Goal: Task Accomplishment & Management: Manage account settings

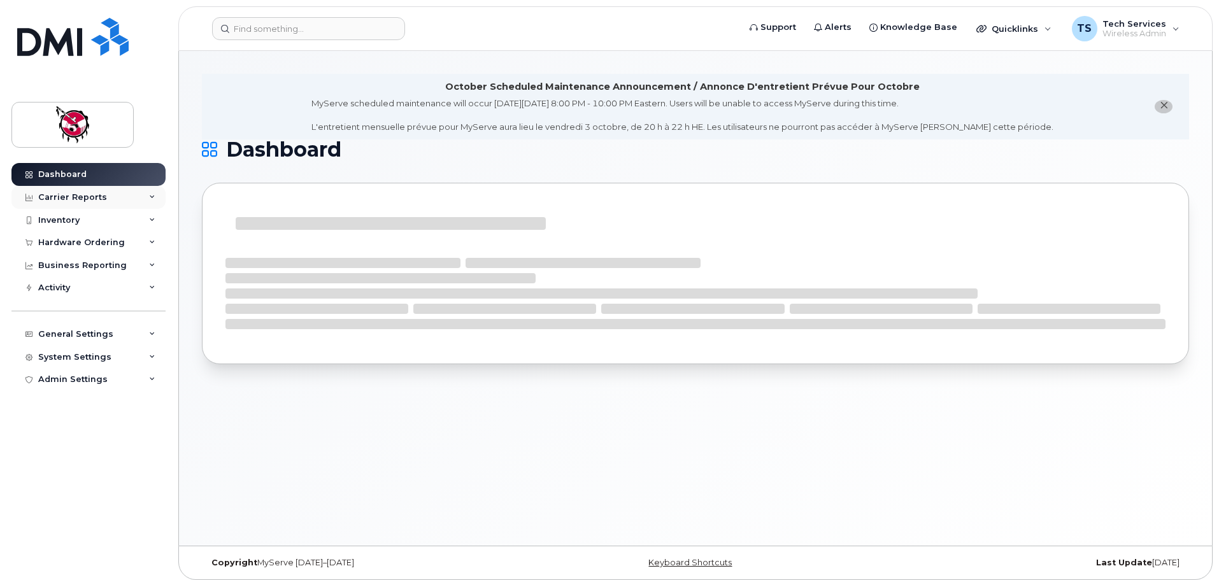
click at [66, 203] on div "Carrier Reports" at bounding box center [88, 197] width 154 height 23
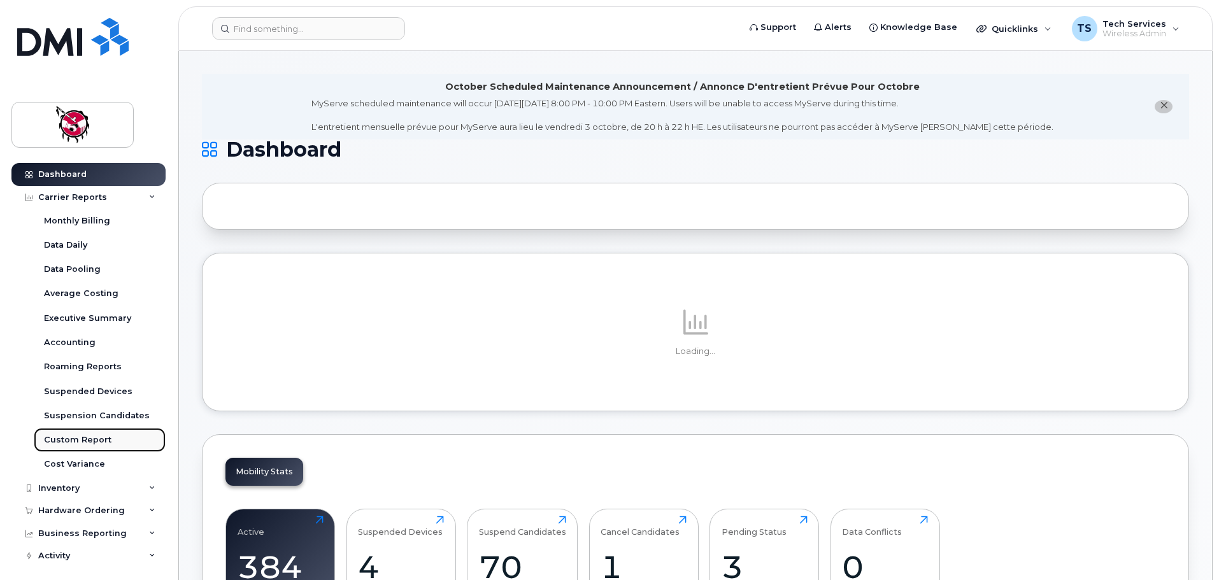
click at [63, 437] on div "Custom Report" at bounding box center [78, 439] width 68 height 11
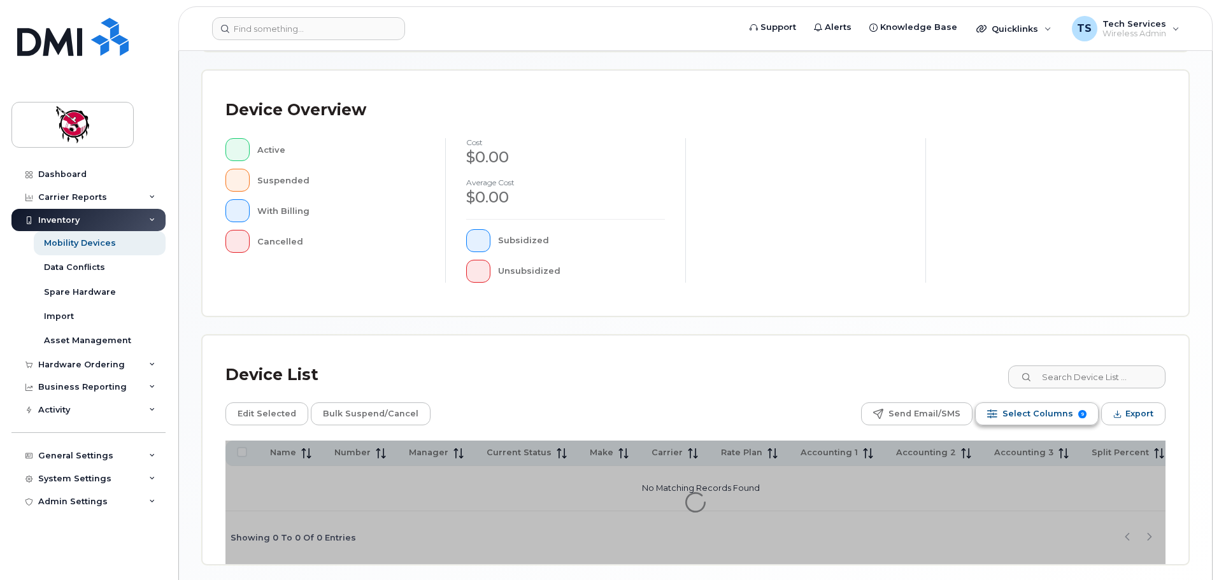
scroll to position [255, 0]
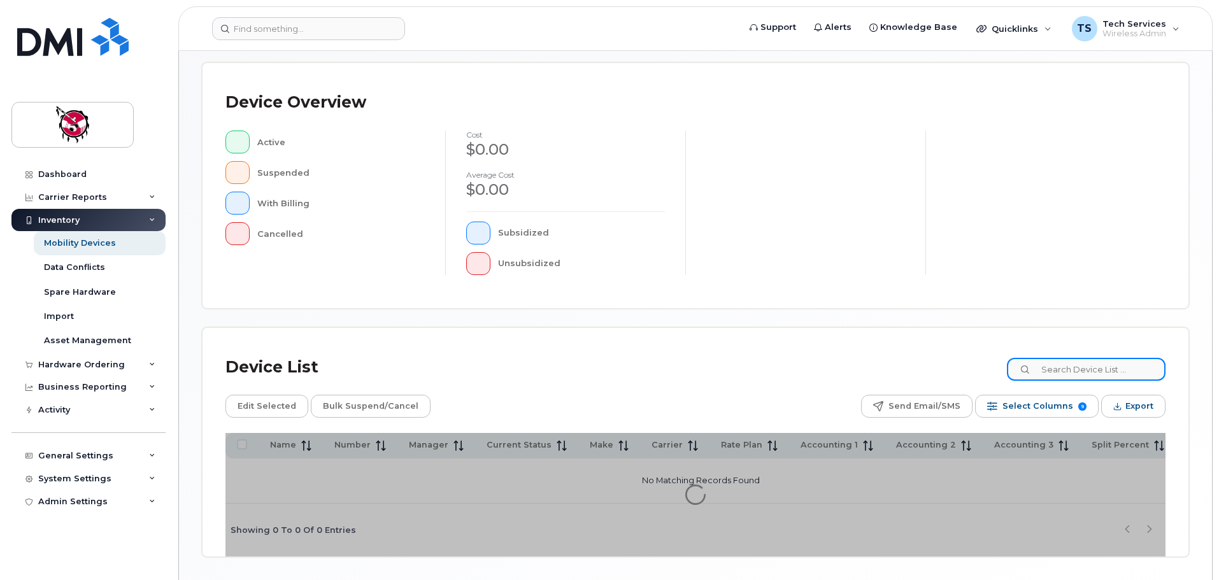
click at [1110, 369] on input at bounding box center [1086, 369] width 159 height 23
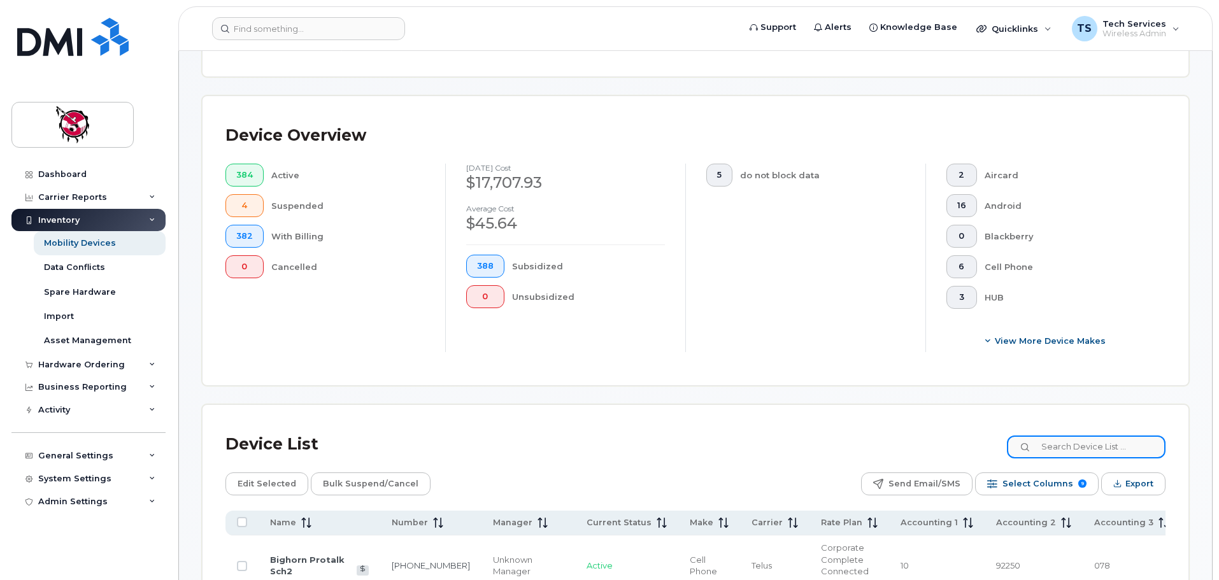
scroll to position [277, 0]
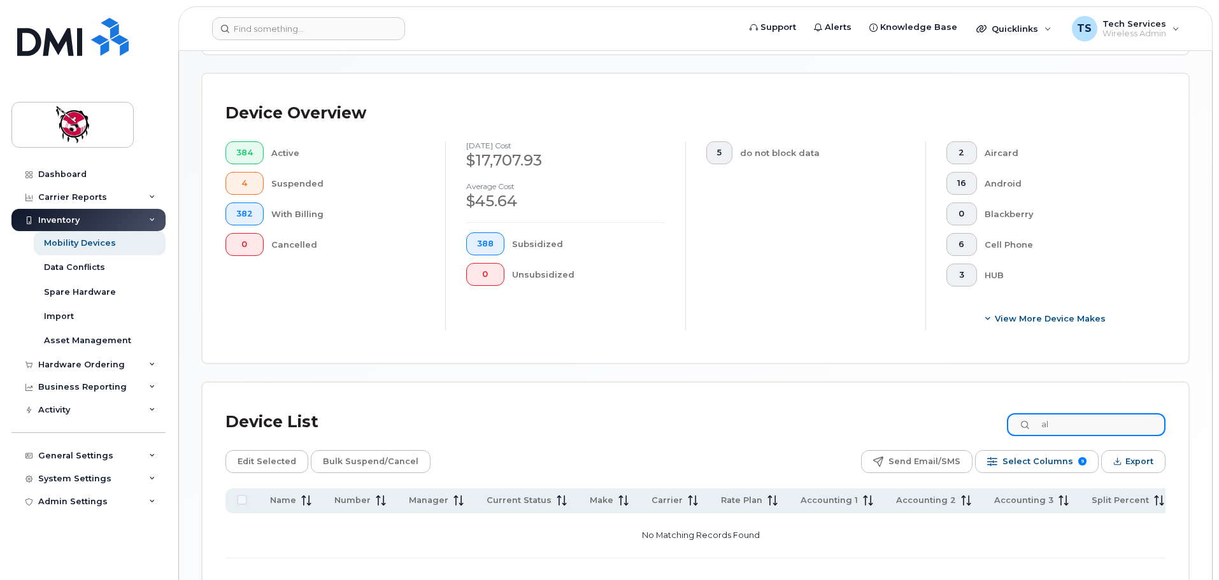
type input "a"
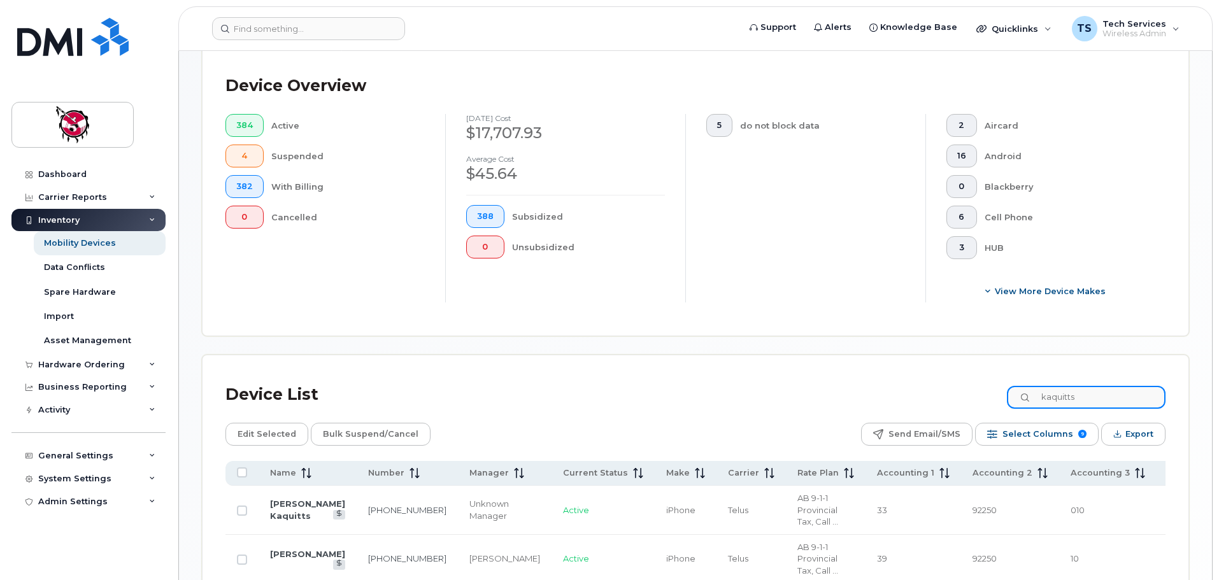
scroll to position [164, 0]
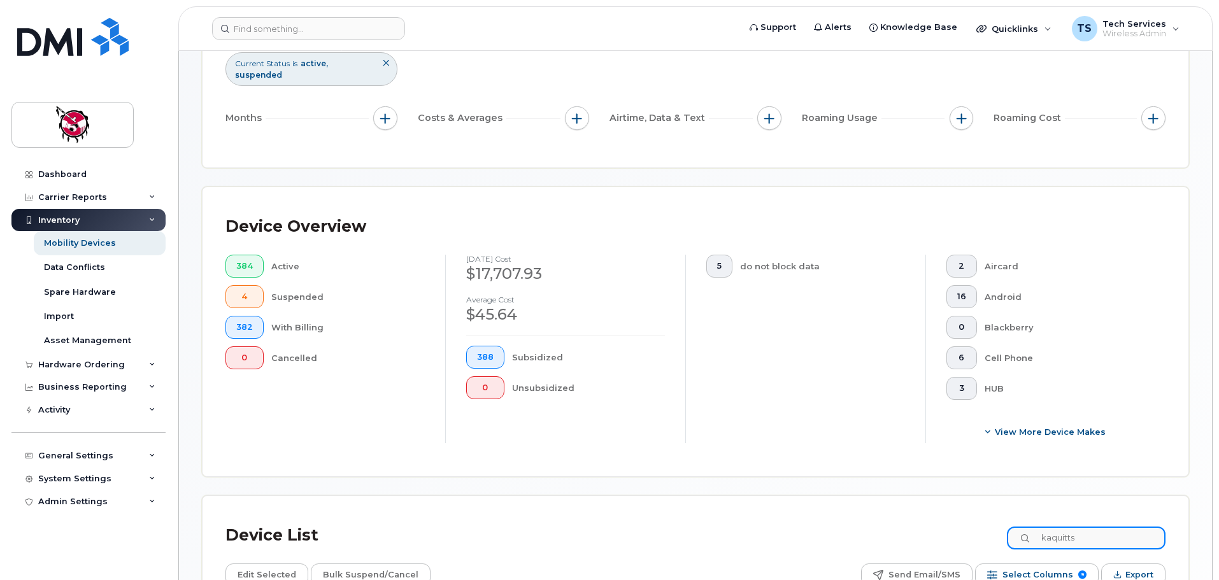
drag, startPoint x: 1110, startPoint y: 527, endPoint x: 954, endPoint y: 521, distance: 155.5
click at [954, 522] on div "Device List kaquitts" at bounding box center [696, 535] width 940 height 33
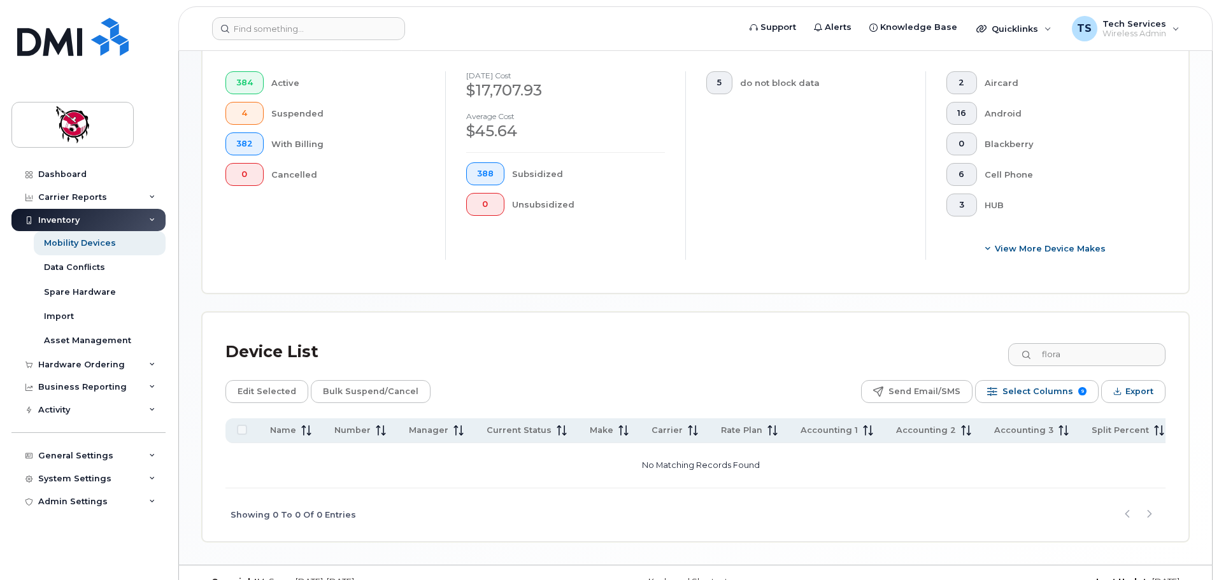
scroll to position [362, 0]
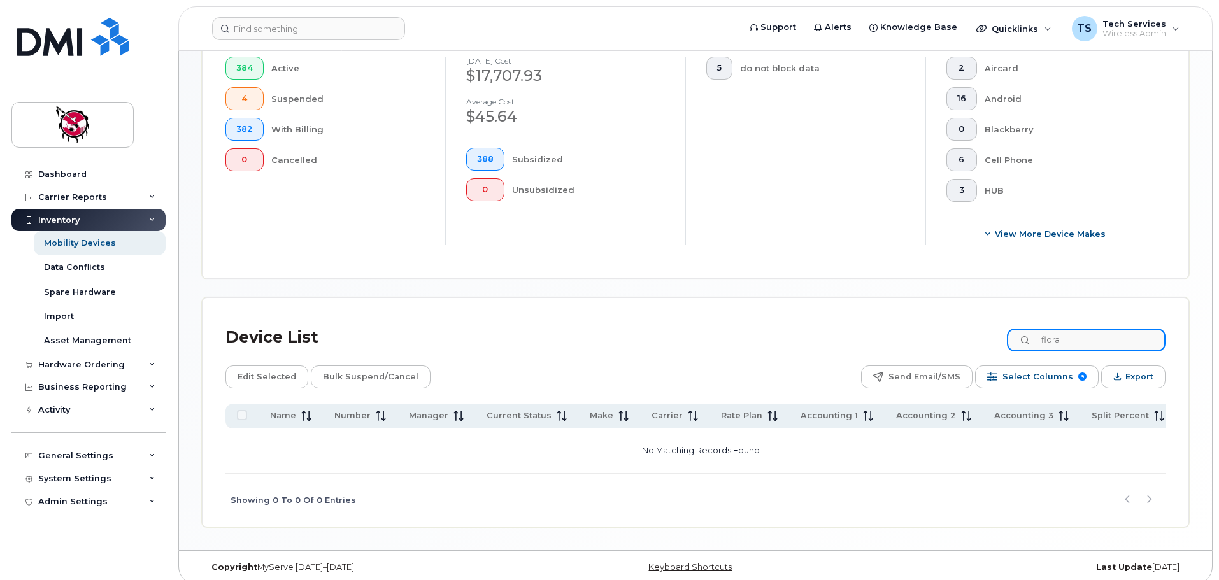
click at [1012, 326] on div "Device List flora" at bounding box center [696, 337] width 940 height 33
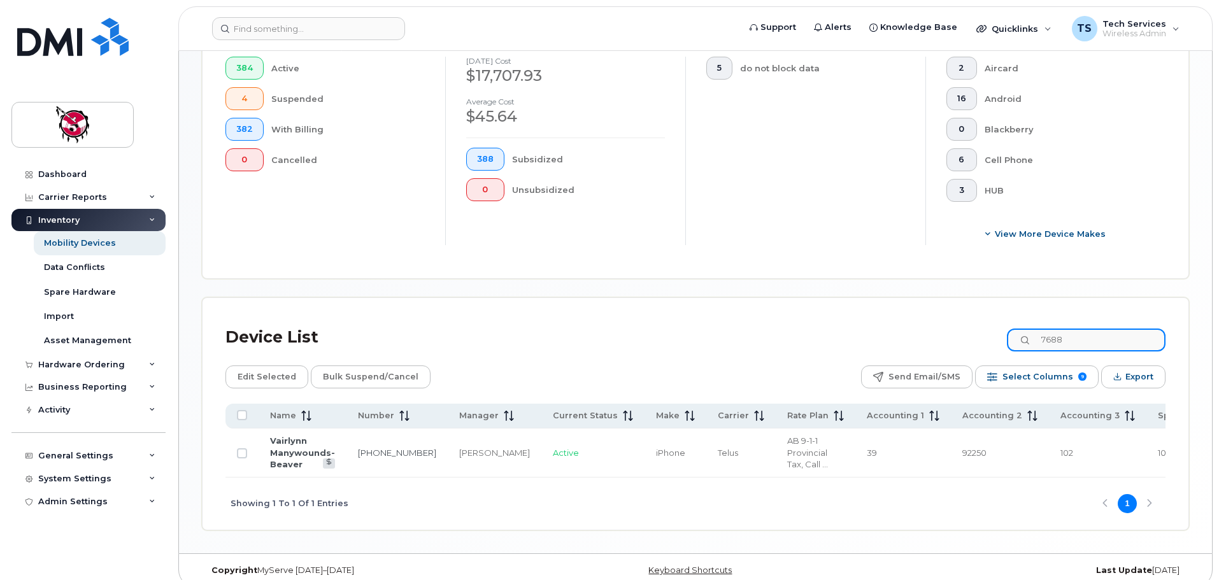
drag, startPoint x: 1093, startPoint y: 322, endPoint x: 995, endPoint y: 325, distance: 97.5
click at [995, 325] on div "Device List 7688" at bounding box center [696, 337] width 940 height 33
drag, startPoint x: 1088, startPoint y: 327, endPoint x: 951, endPoint y: 327, distance: 137.0
click at [951, 327] on div "Device List 1941" at bounding box center [696, 337] width 940 height 33
type input "5309"
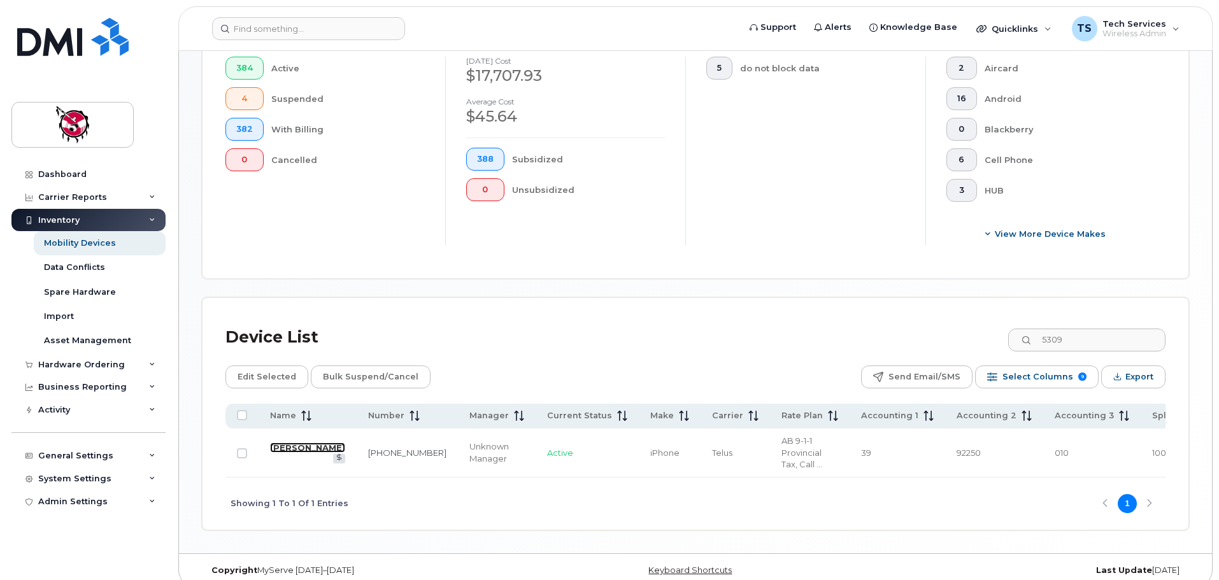
click at [288, 443] on link "Elizabeth Dixon" at bounding box center [307, 448] width 75 height 10
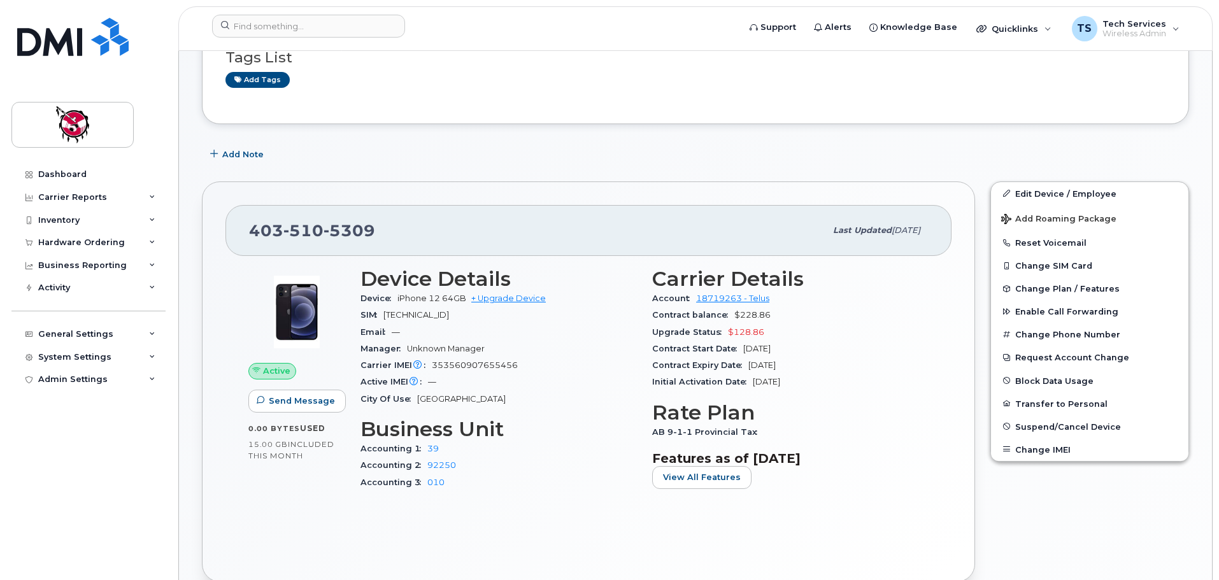
scroll to position [255, 0]
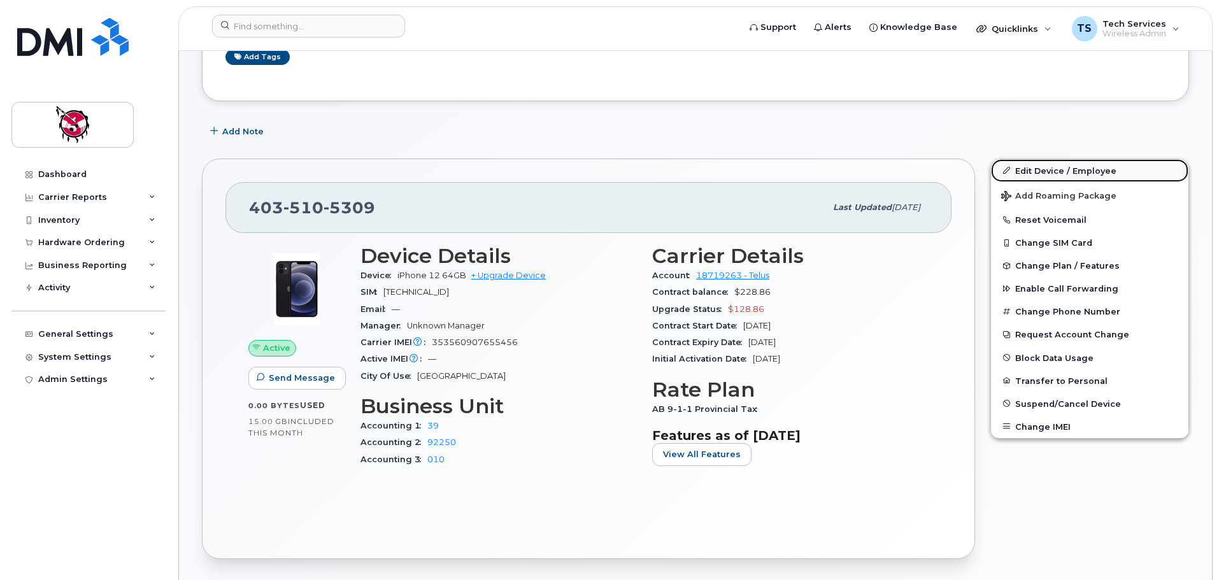
click at [1070, 168] on link "Edit Device / Employee" at bounding box center [1089, 170] width 197 height 23
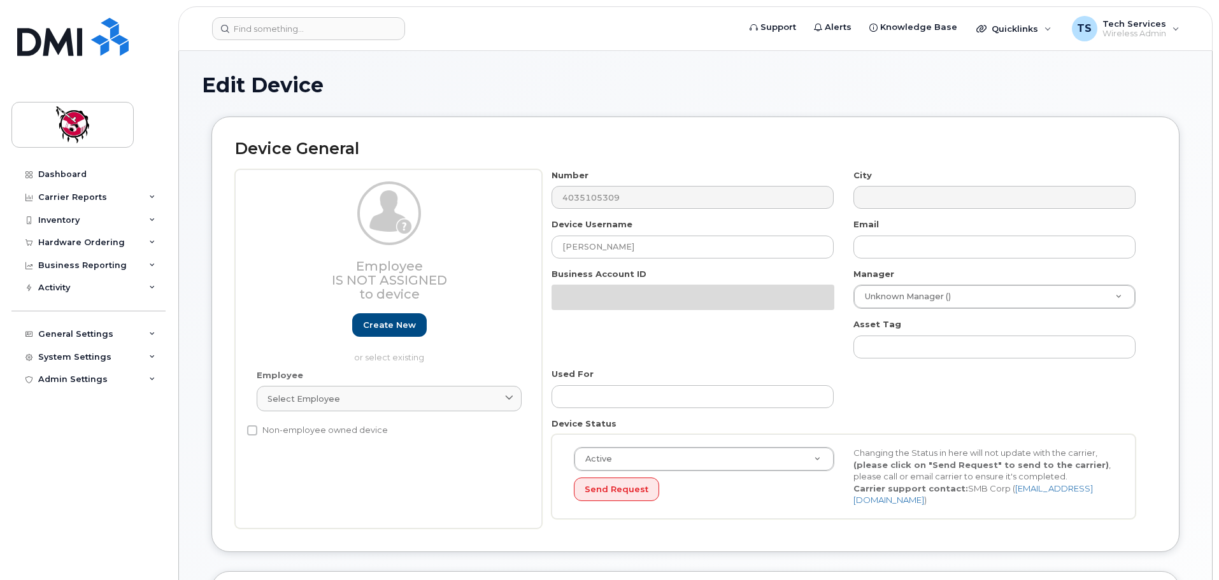
select select "10357"
select select "10349"
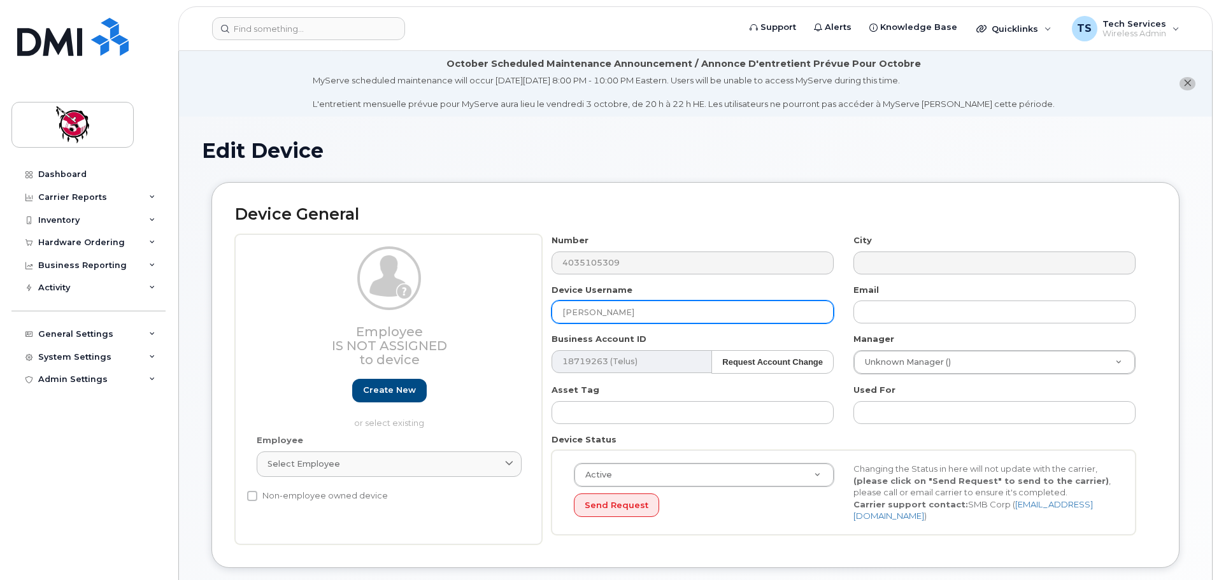
drag, startPoint x: 657, startPoint y: 313, endPoint x: 438, endPoint y: 306, distance: 219.9
click at [438, 306] on div "Employee Is not assigned to device Create new or select existing Employee Selec…" at bounding box center [695, 389] width 921 height 310
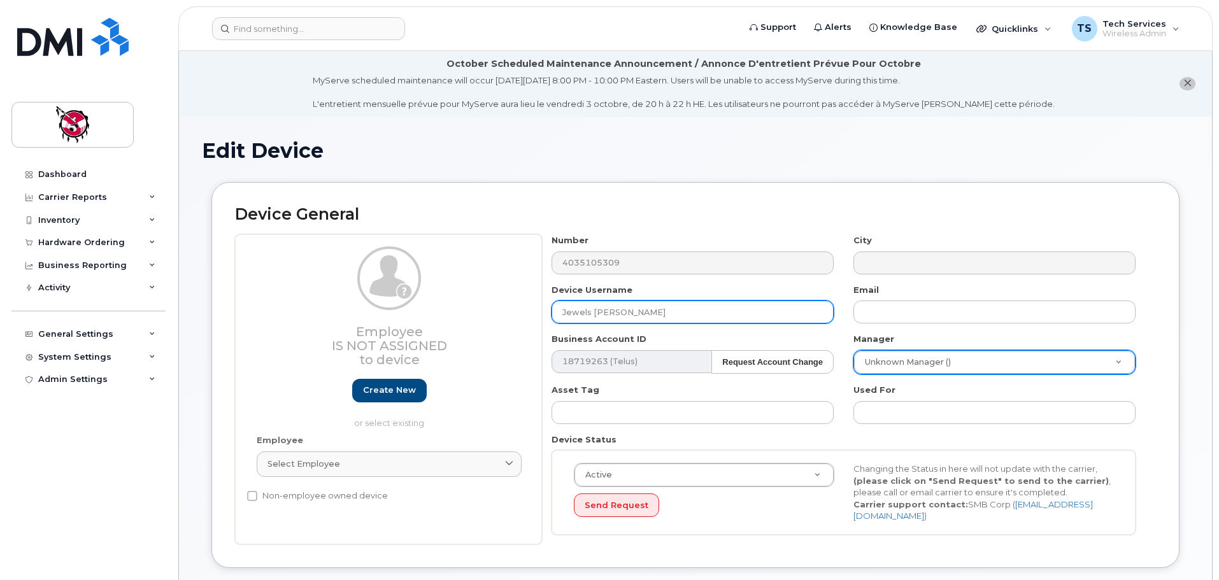
type input "Jewels Wesley"
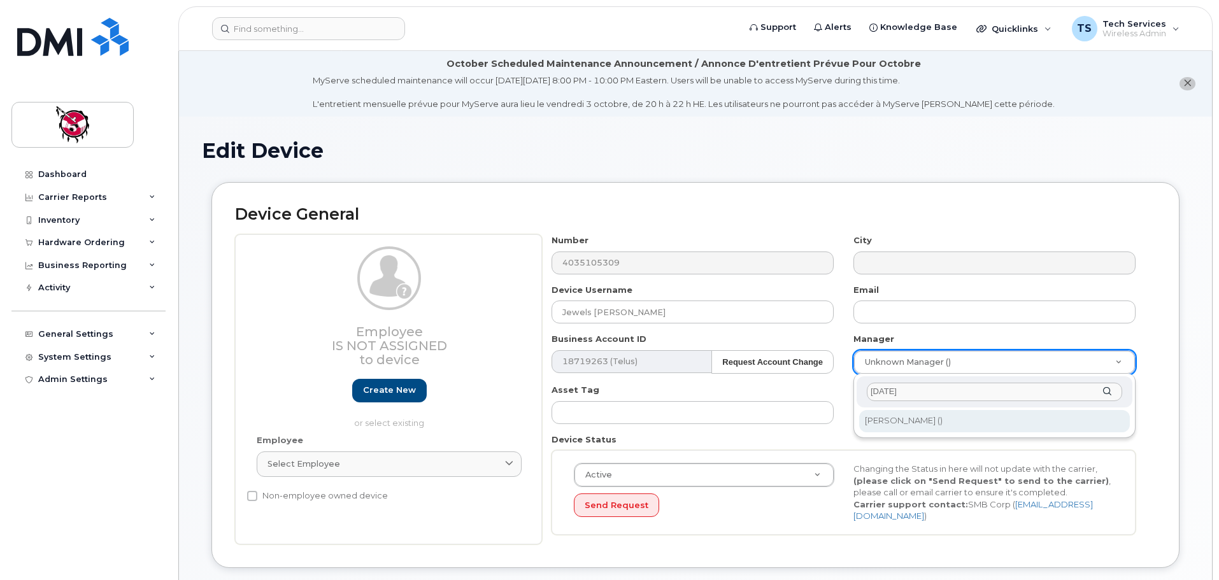
type input "natal"
type input "4580"
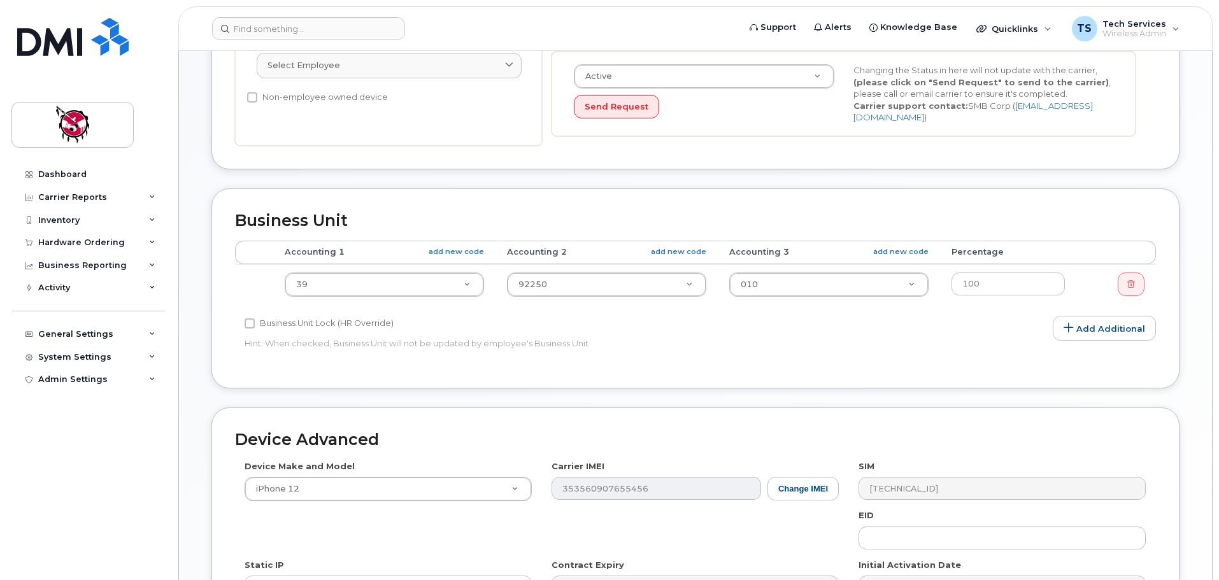
scroll to position [606, 0]
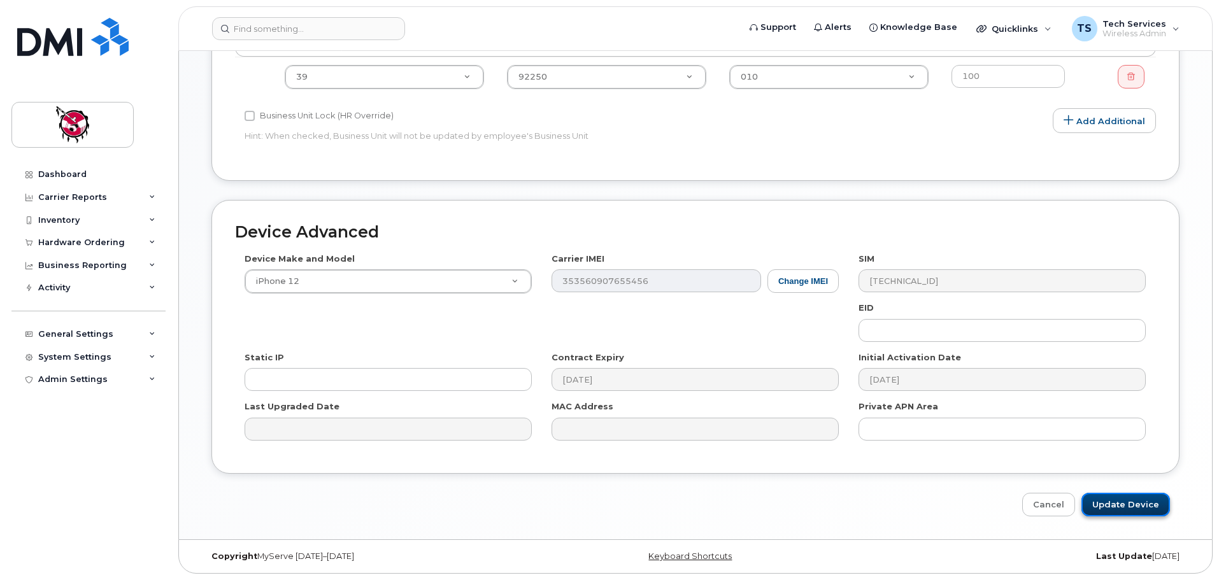
click at [1132, 502] on input "Update Device" at bounding box center [1126, 505] width 89 height 24
type input "Saving..."
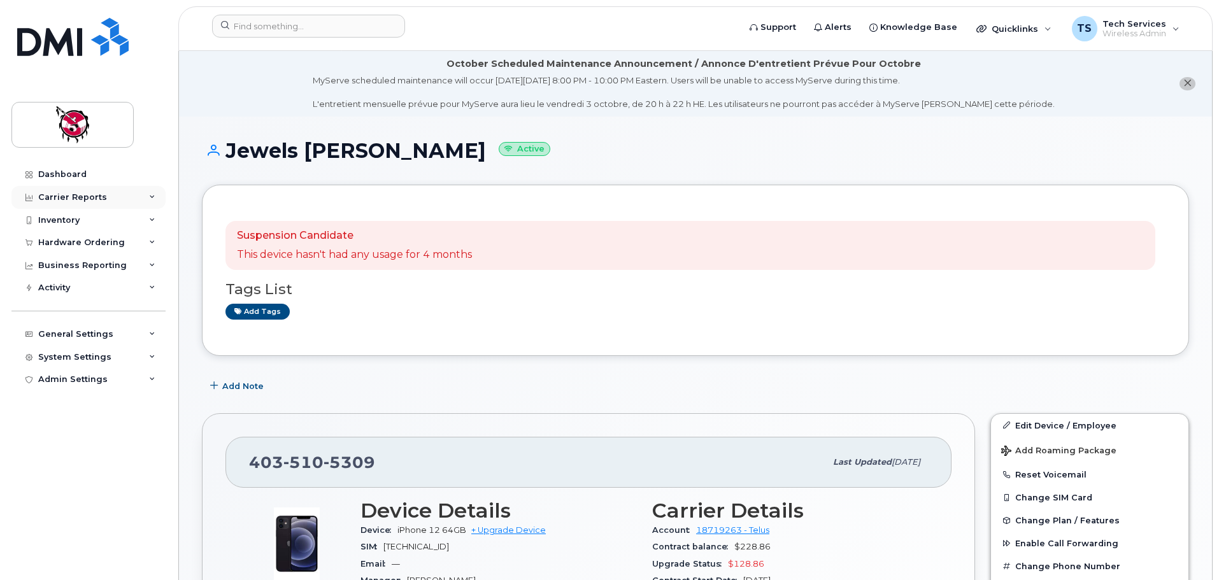
click at [74, 196] on div "Carrier Reports" at bounding box center [72, 197] width 69 height 10
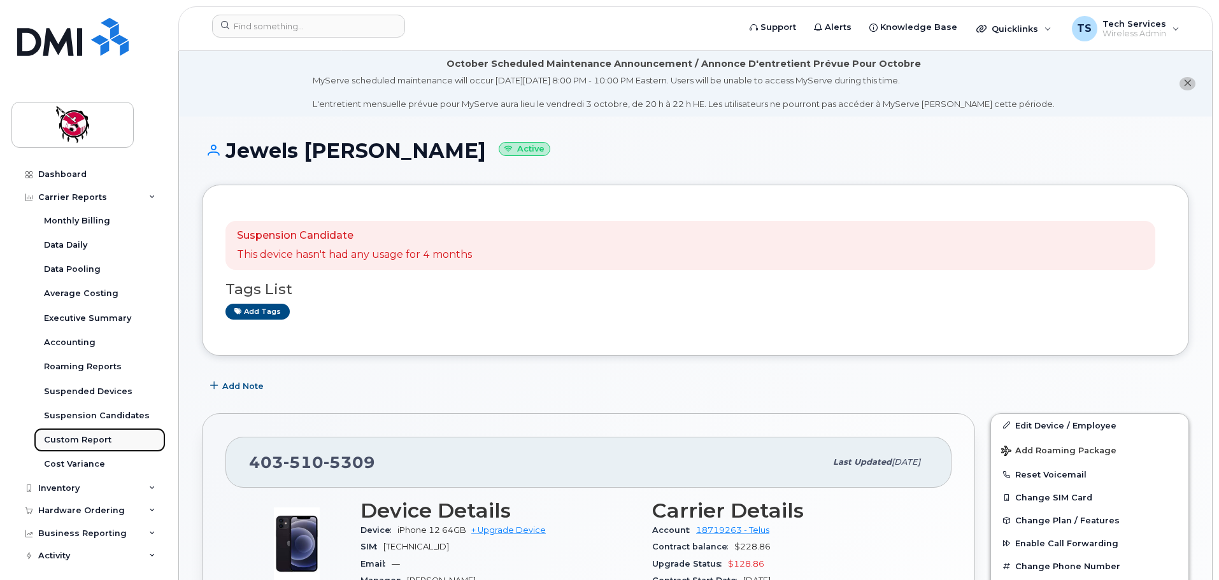
click at [77, 440] on div "Custom Report" at bounding box center [78, 439] width 68 height 11
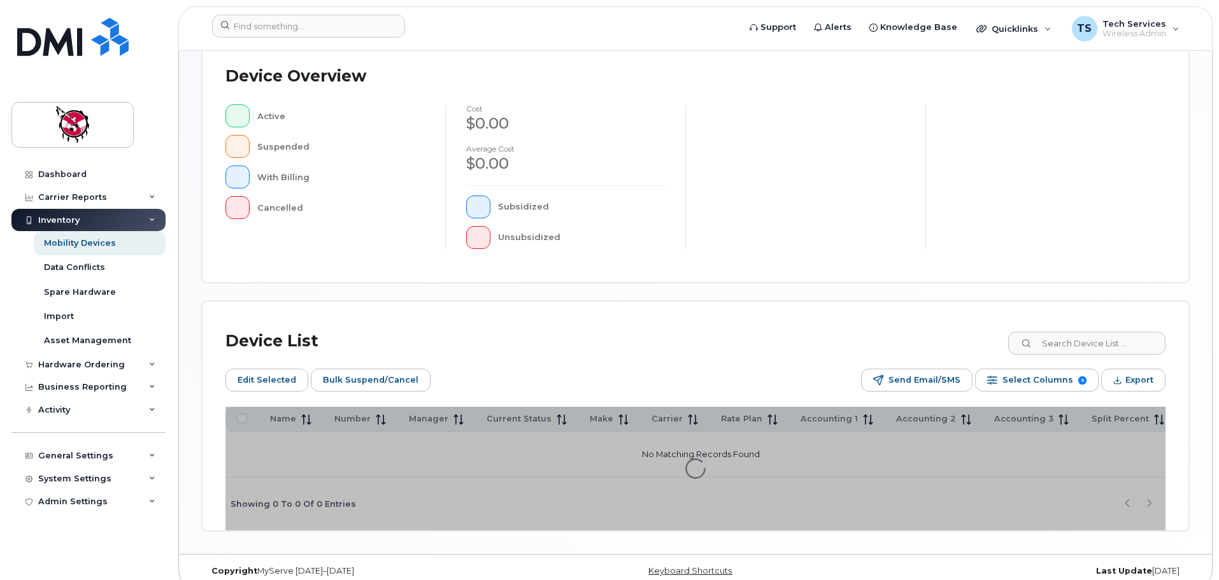
scroll to position [319, 0]
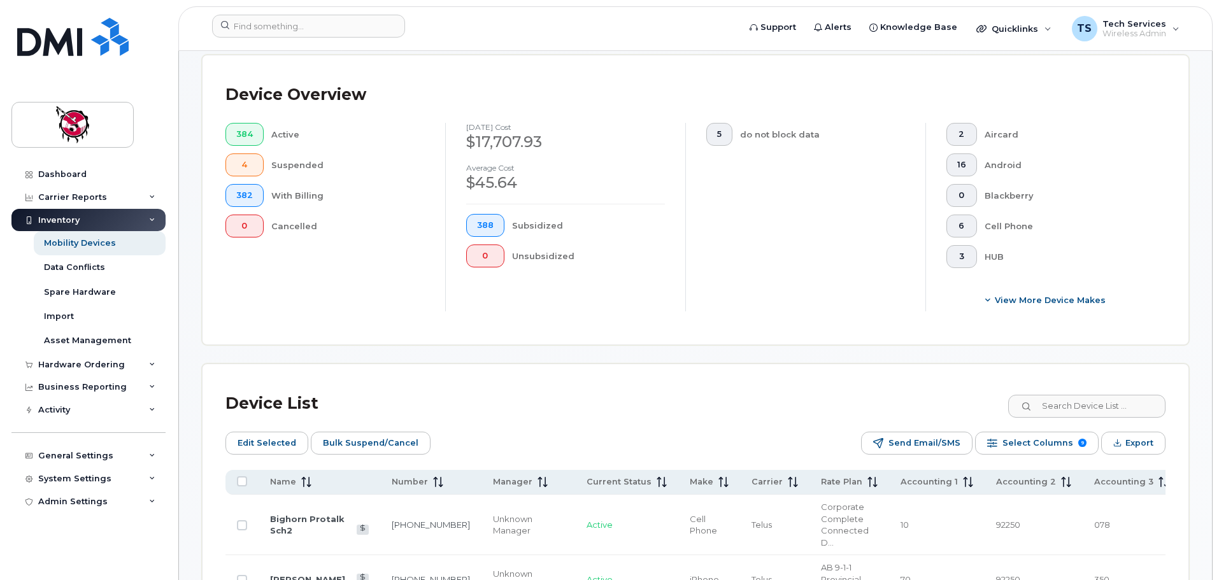
click at [1113, 326] on div "Device Overview 384 Active 4 Suspended 382 With Billing 0 Cancelled September 2…" at bounding box center [696, 199] width 986 height 289
click at [1098, 395] on input at bounding box center [1086, 406] width 159 height 23
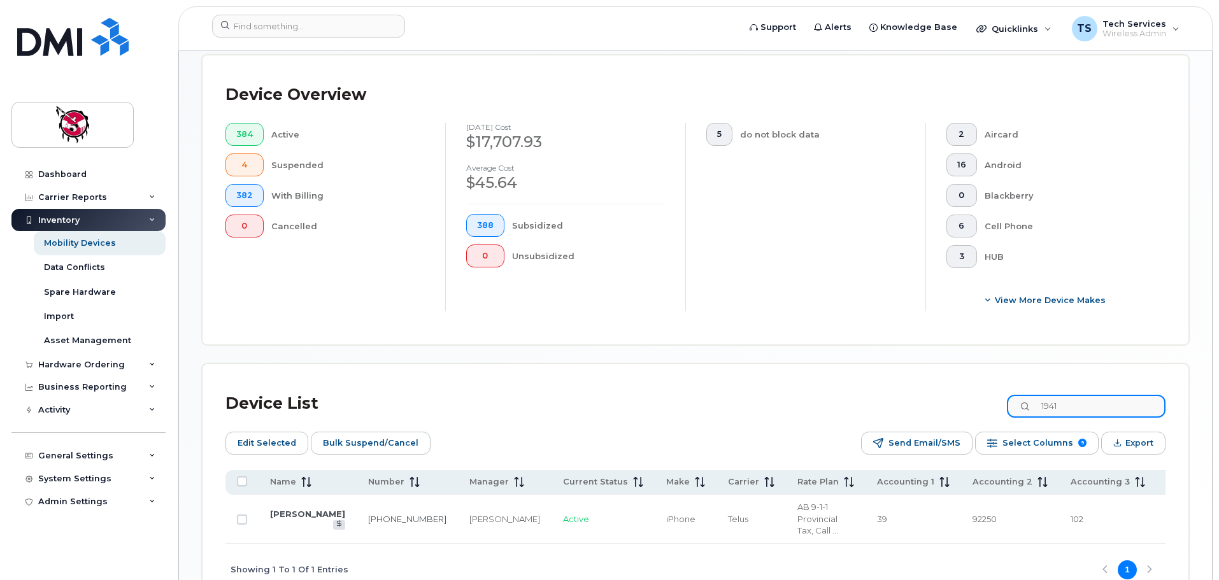
type input "1941"
click at [260, 502] on td "[PERSON_NAME]" at bounding box center [308, 519] width 98 height 49
click at [290, 510] on link "[PERSON_NAME]" at bounding box center [307, 514] width 75 height 10
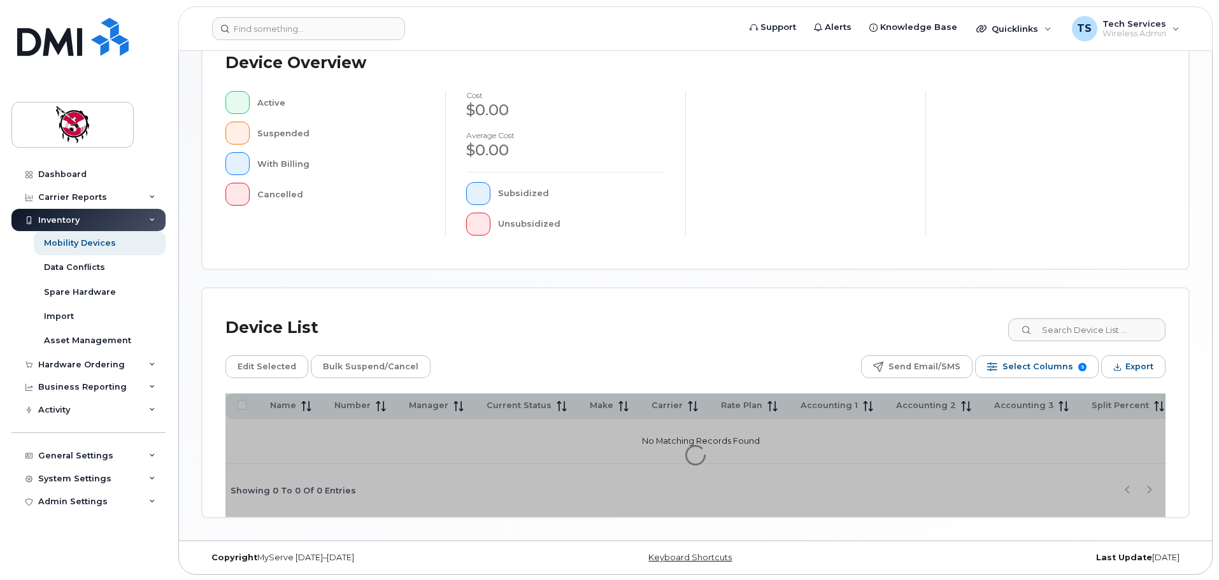
scroll to position [296, 0]
click at [1130, 324] on input at bounding box center [1086, 328] width 159 height 23
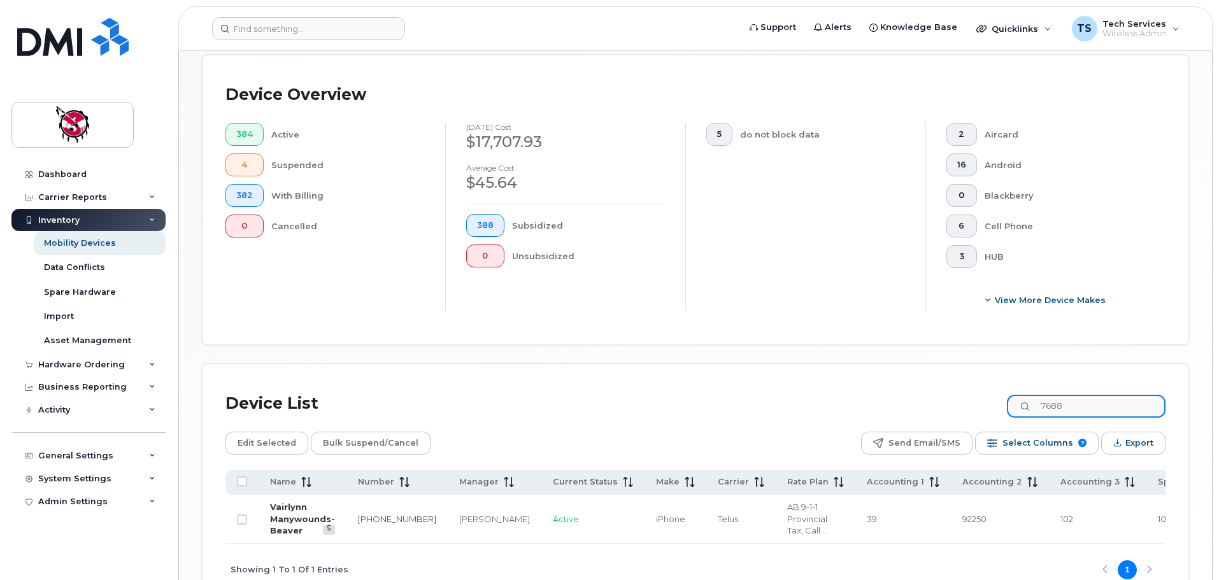
type input "7688"
click at [296, 503] on link "Vairlynn Manywounds-Beaver" at bounding box center [302, 519] width 65 height 34
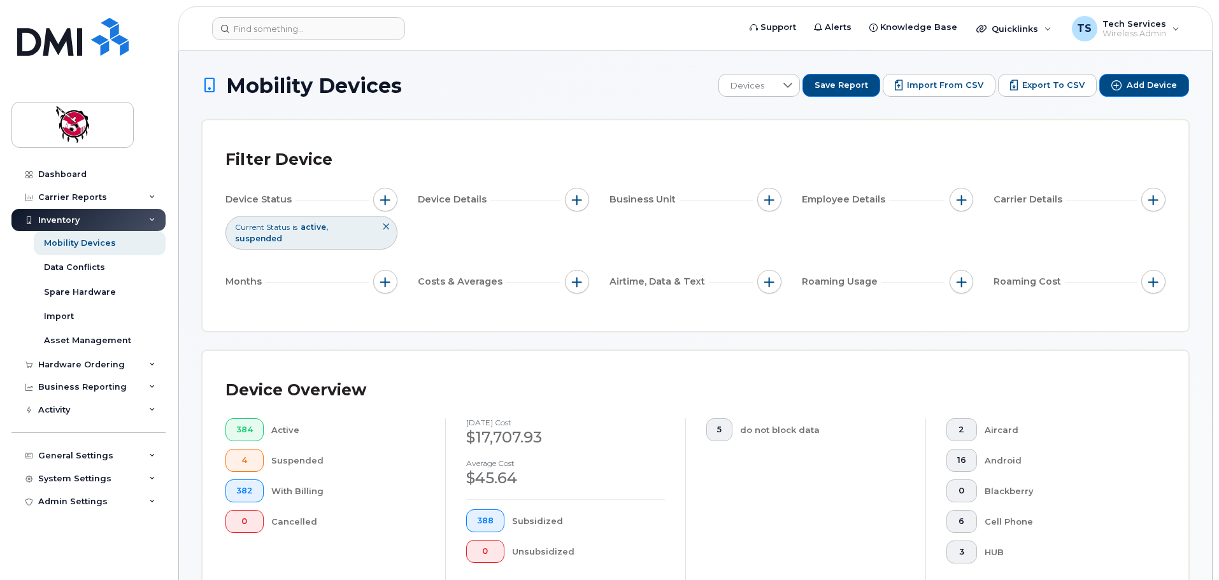
scroll to position [319, 0]
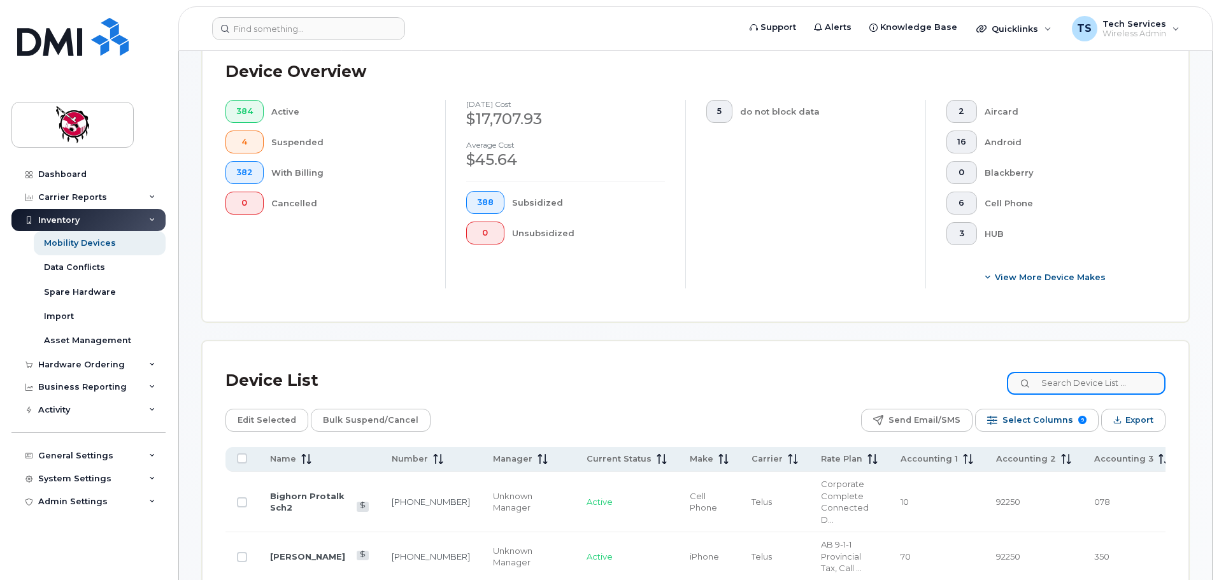
click at [1113, 372] on input at bounding box center [1086, 383] width 159 height 23
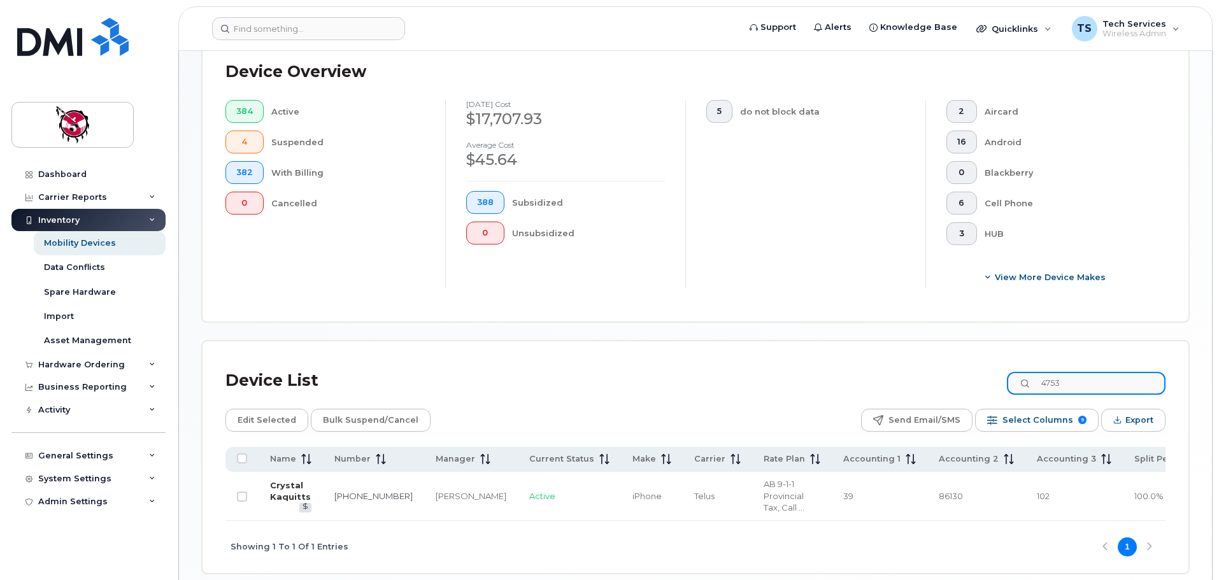
type input "4753"
click at [287, 480] on link "Crystal Kaquitts" at bounding box center [290, 491] width 41 height 22
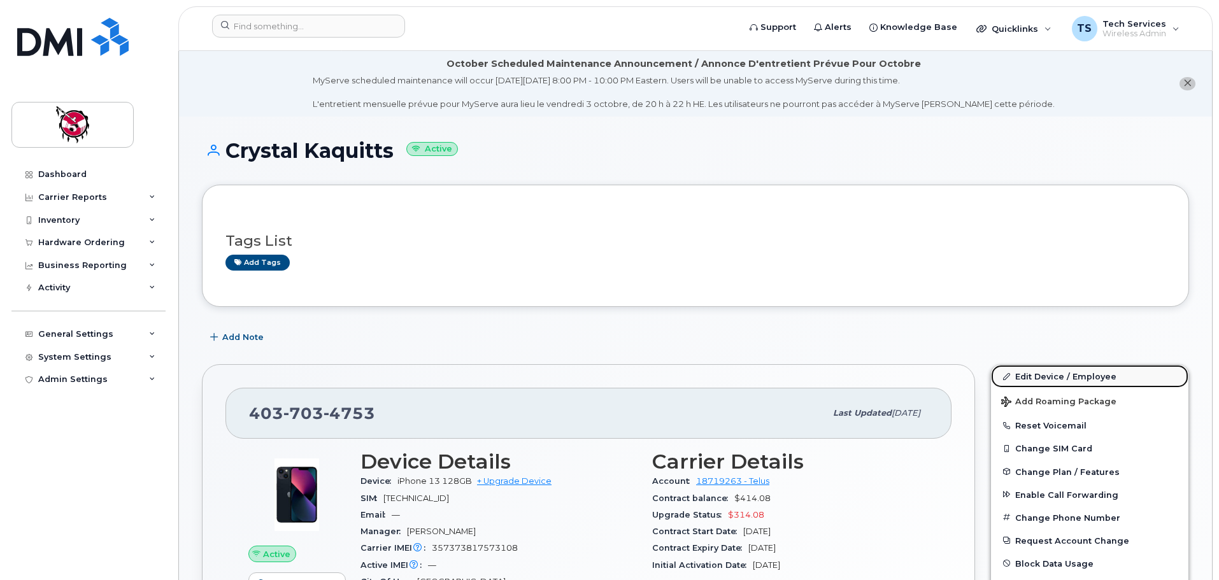
click at [1052, 376] on link "Edit Device / Employee" at bounding box center [1089, 376] width 197 height 23
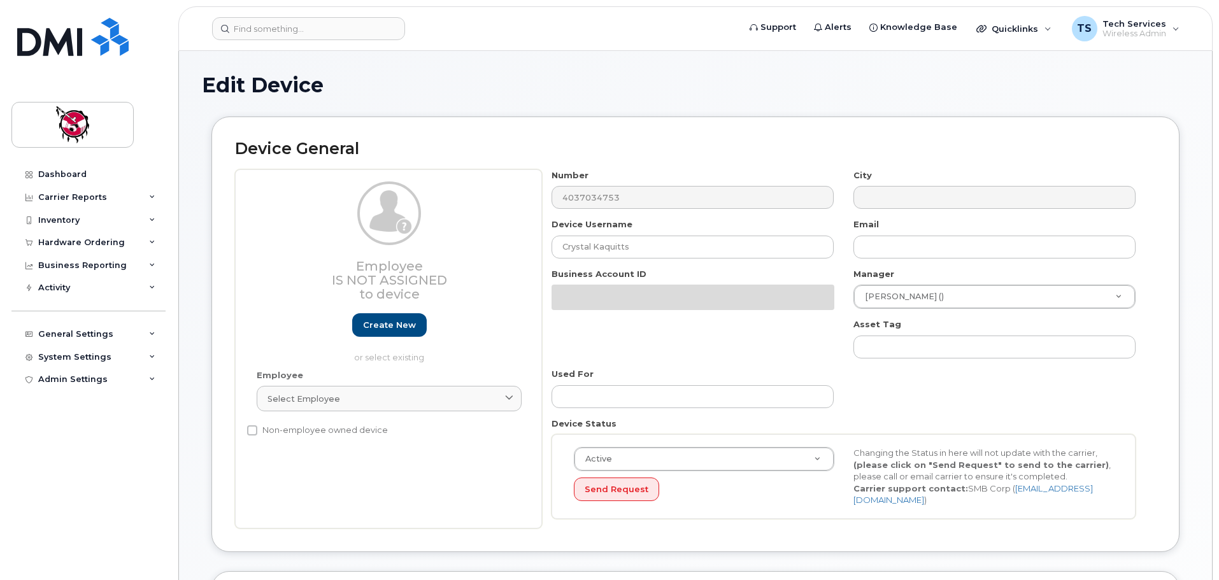
select select "10357"
select select "2207427"
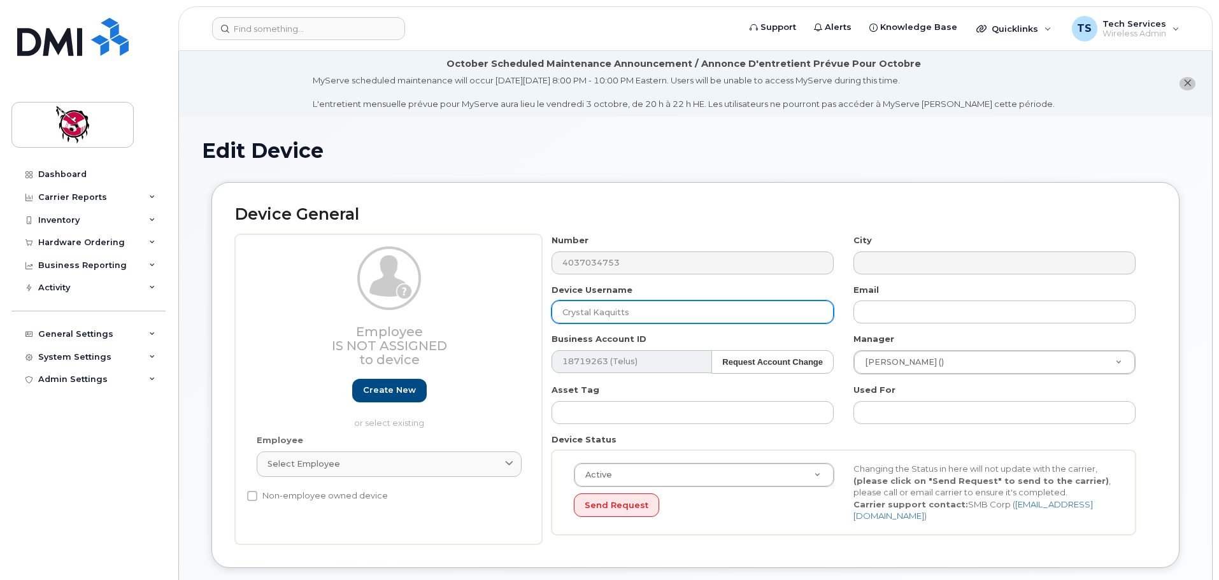
drag, startPoint x: 643, startPoint y: 306, endPoint x: 513, endPoint y: 312, distance: 129.4
click at [513, 312] on div "Employee Is not assigned to device Create new or select existing Employee Selec…" at bounding box center [695, 389] width 921 height 310
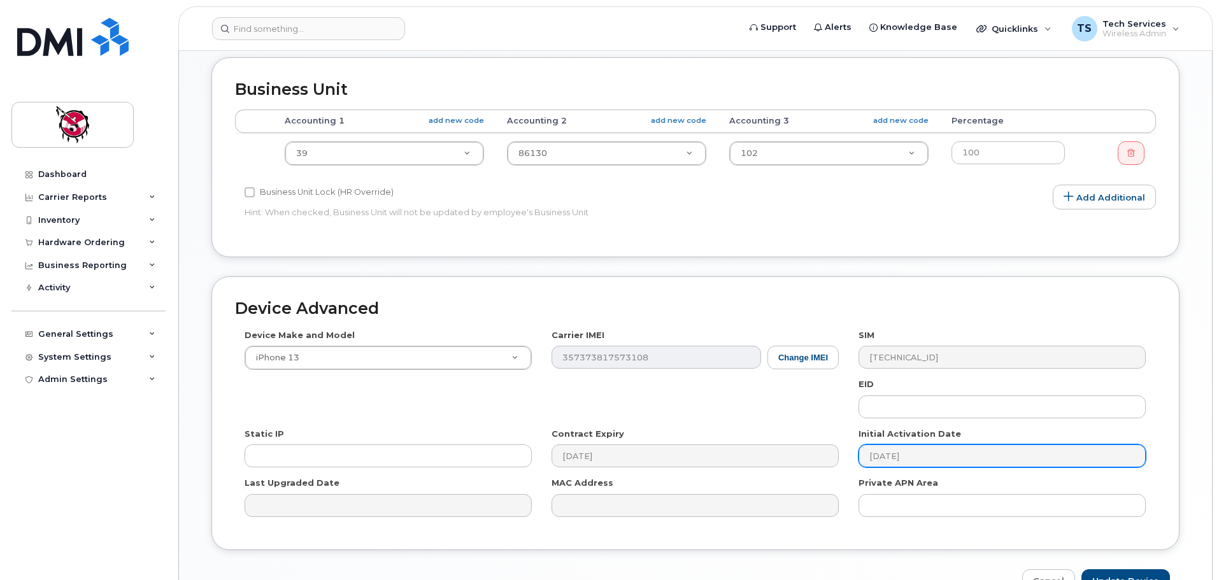
scroll to position [606, 0]
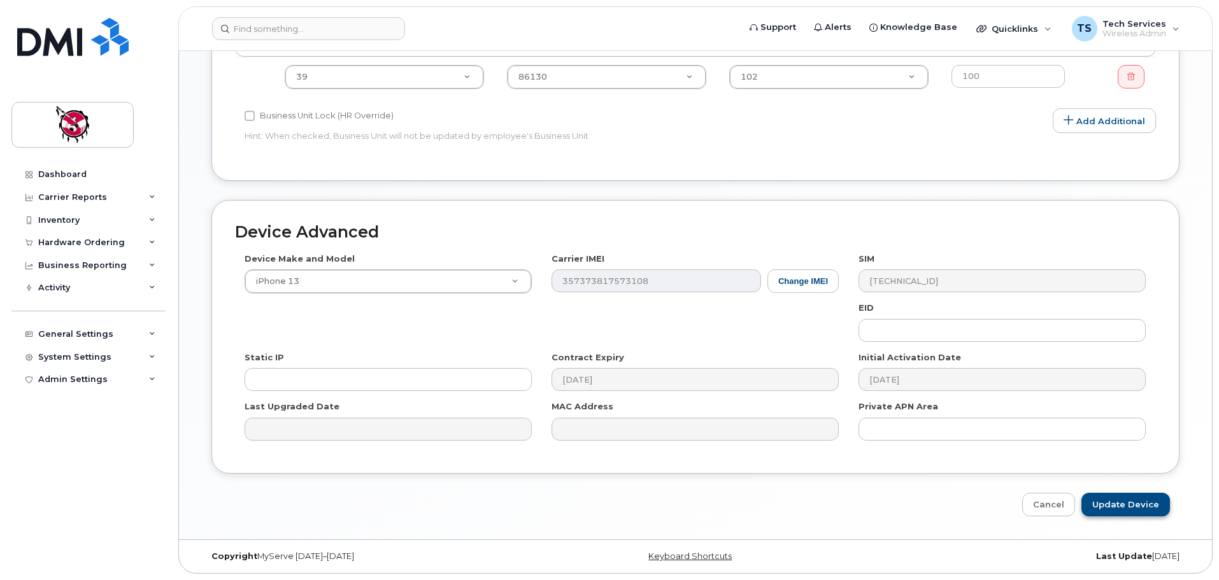
type input "Emily Wildcat"
click at [1143, 507] on input "Update Device" at bounding box center [1126, 505] width 89 height 24
type input "Saving..."
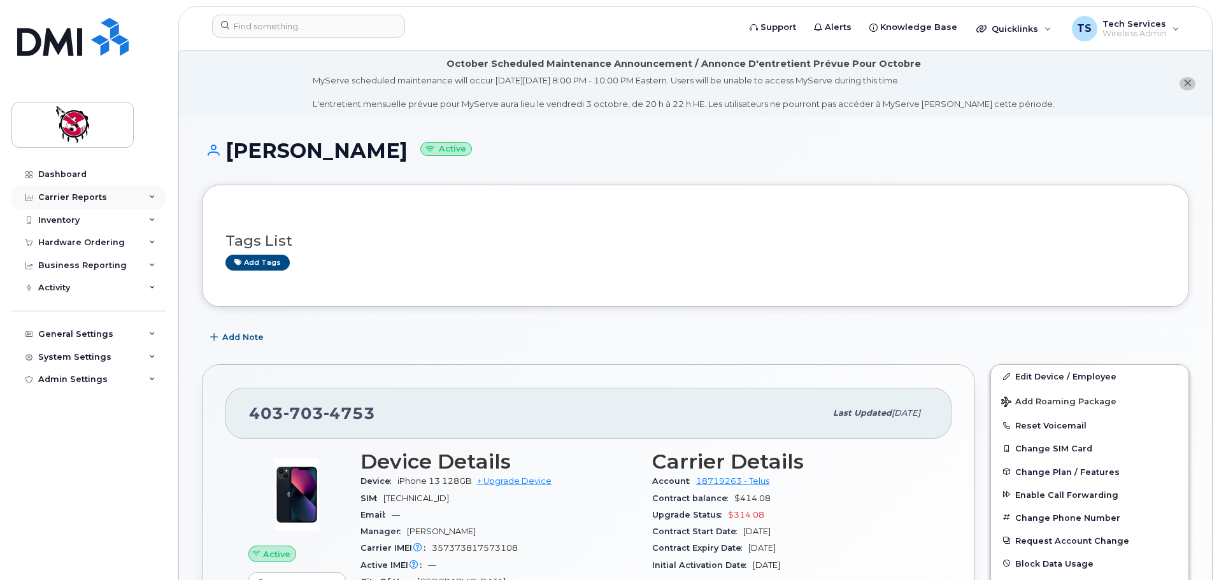
click at [82, 195] on div "Carrier Reports" at bounding box center [72, 197] width 69 height 10
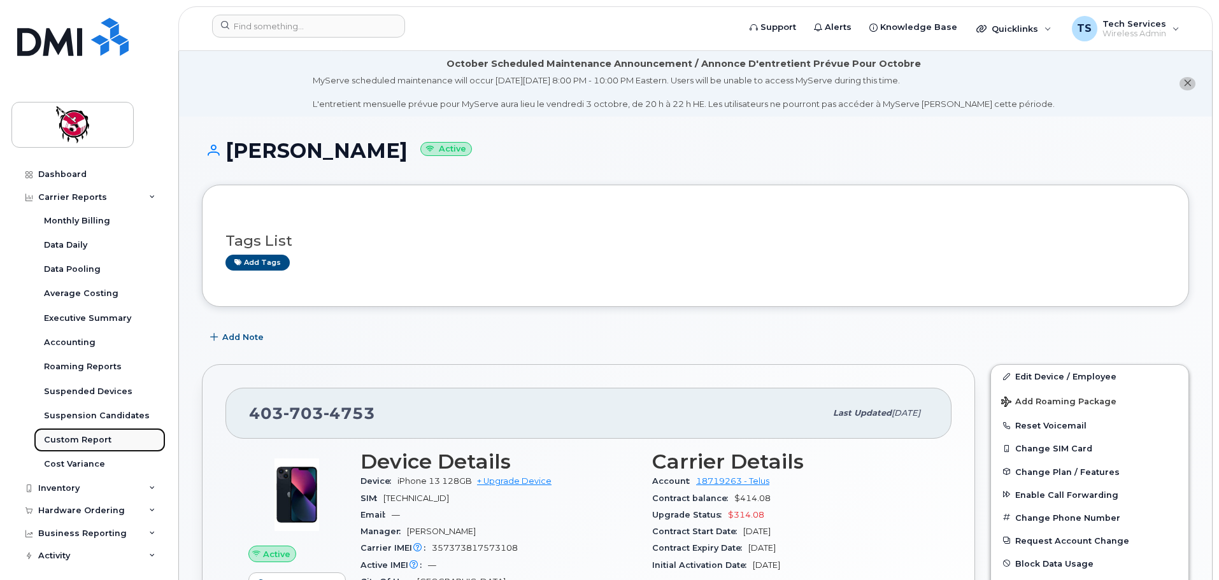
click at [87, 440] on div "Custom Report" at bounding box center [78, 439] width 68 height 11
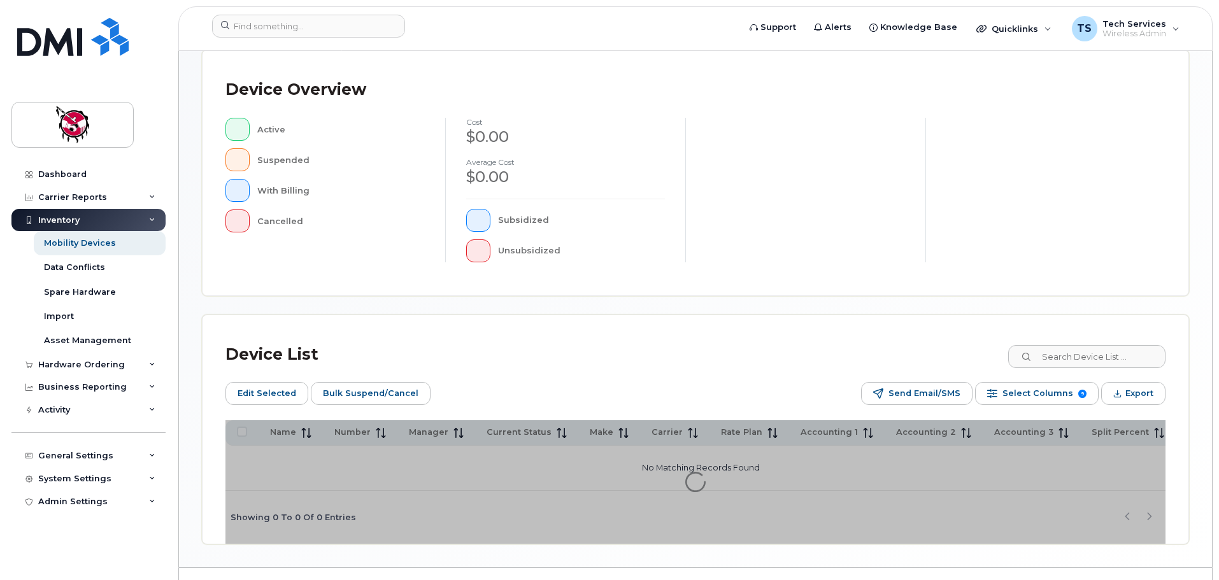
scroll to position [319, 0]
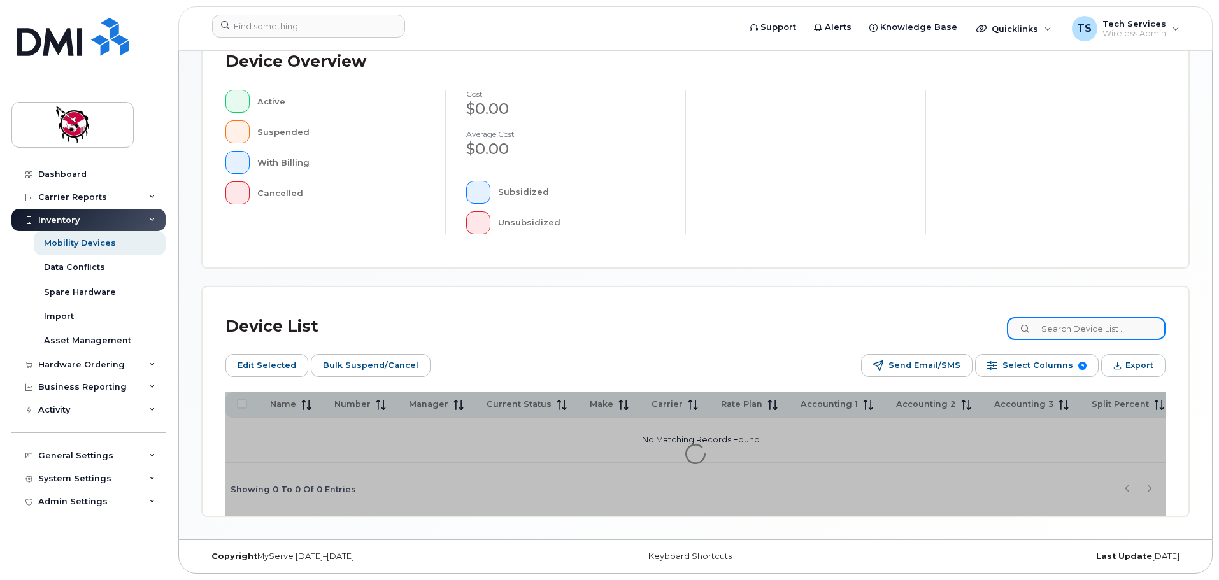
click at [1083, 320] on input at bounding box center [1086, 328] width 159 height 23
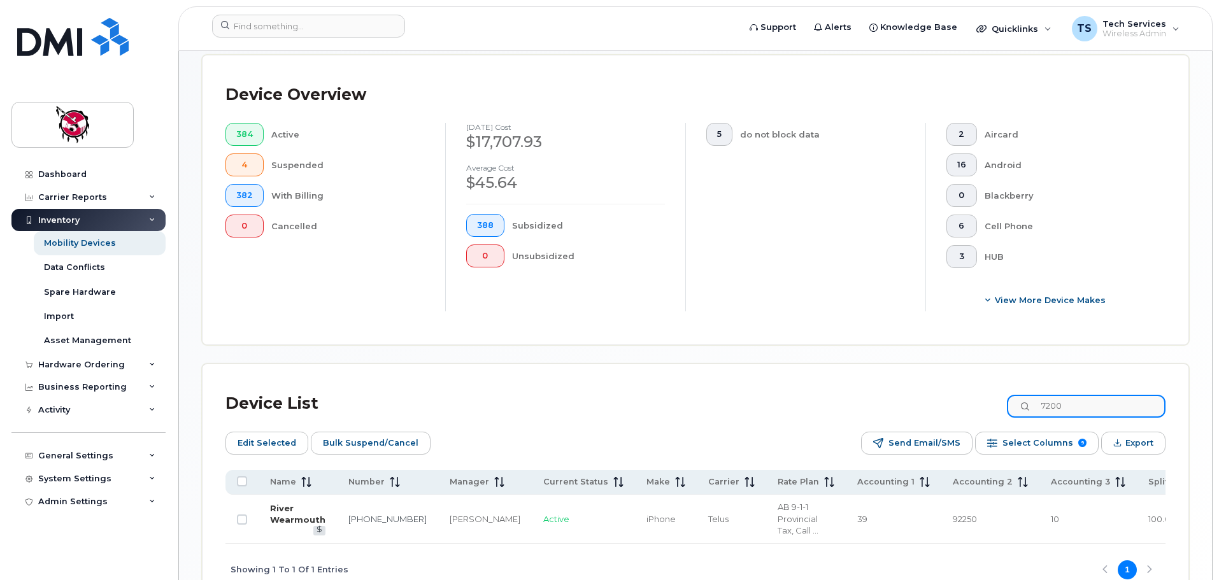
type input "7200"
click at [292, 510] on link "River Wearmouth" at bounding box center [297, 514] width 55 height 22
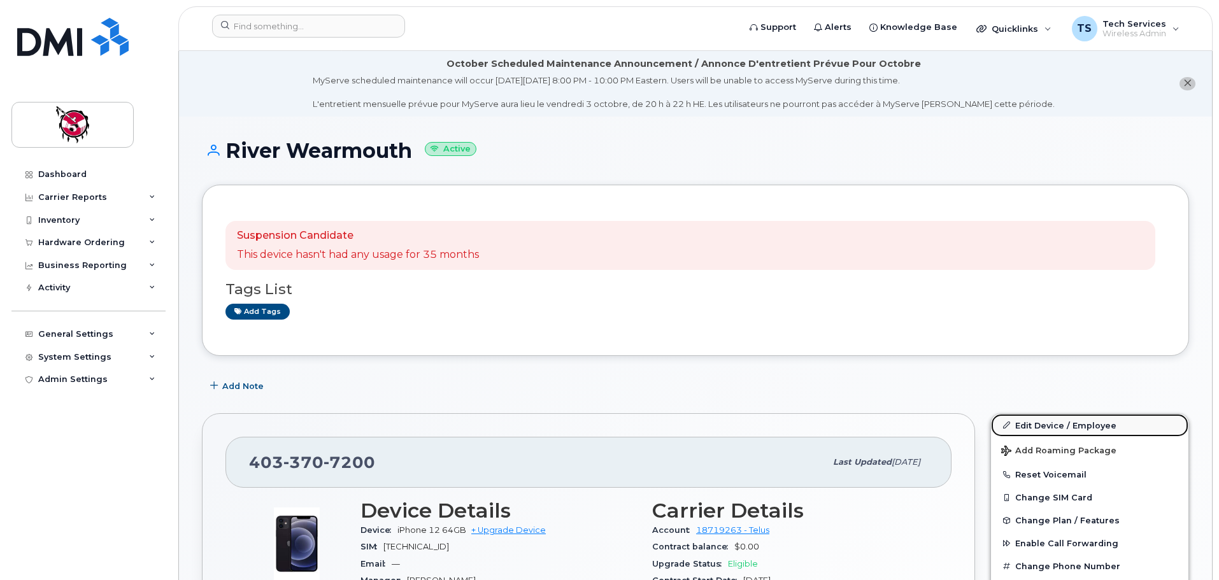
click at [1064, 426] on link "Edit Device / Employee" at bounding box center [1089, 425] width 197 height 23
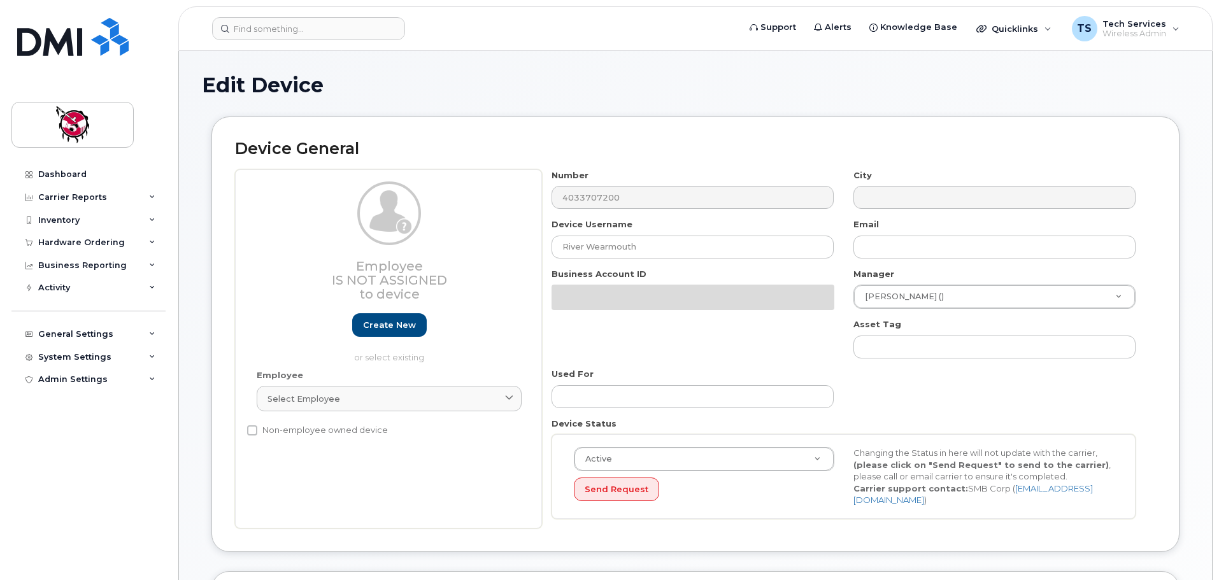
select select "10357"
select select "10349"
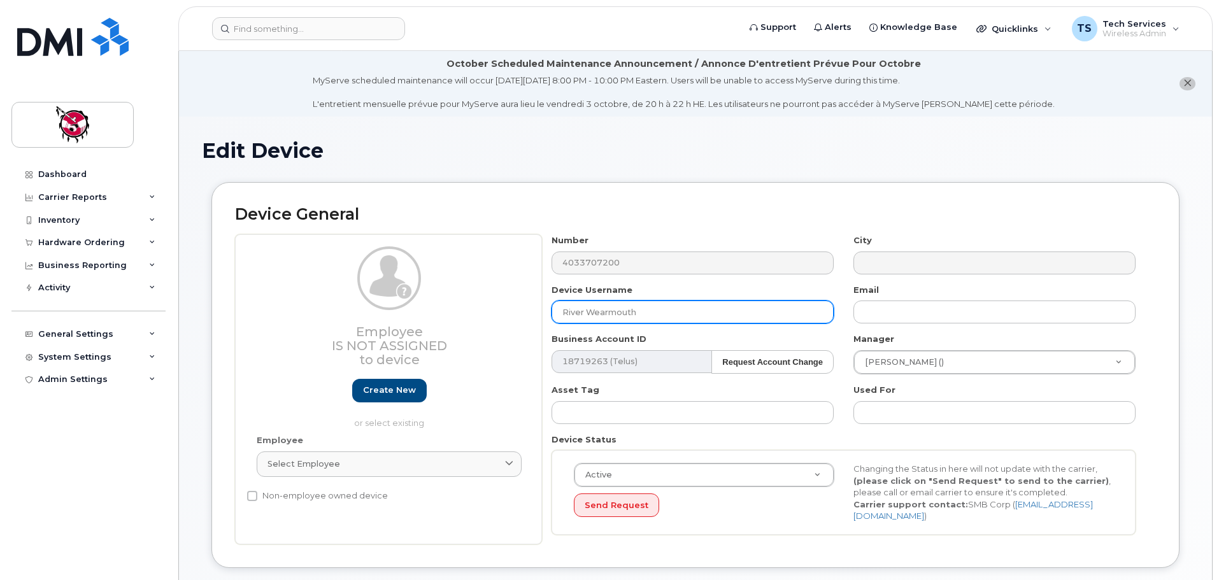
click at [563, 313] on input "River Wearmouth" at bounding box center [693, 312] width 282 height 23
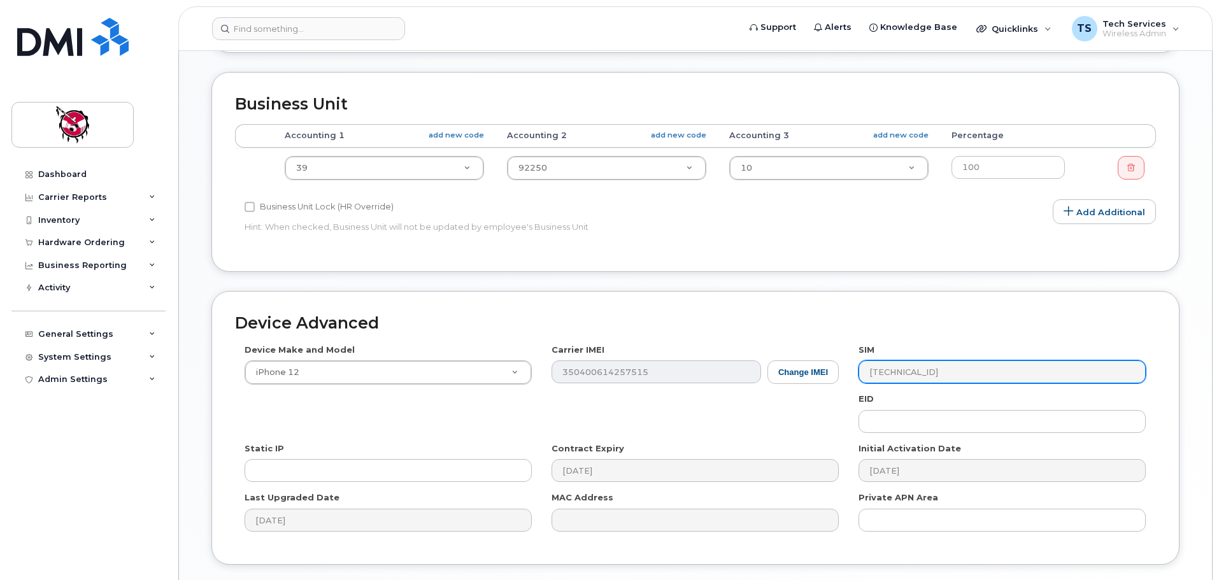
scroll to position [606, 0]
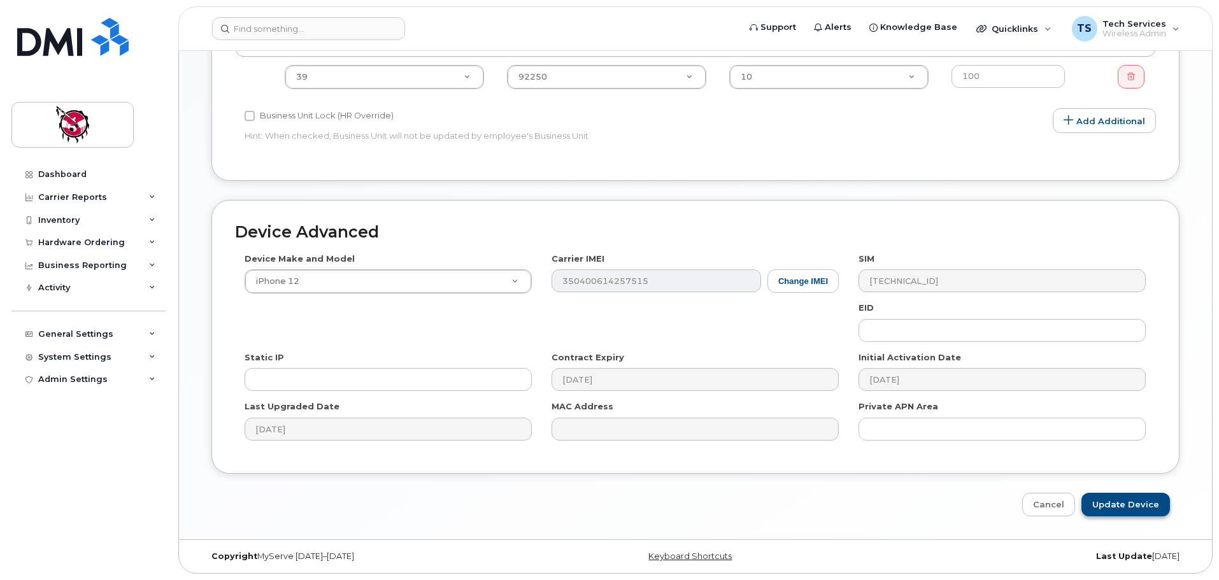
type input "*for reassignment - was River Wearmouth"
click at [1131, 504] on input "Update Device" at bounding box center [1126, 505] width 89 height 24
type input "Saving..."
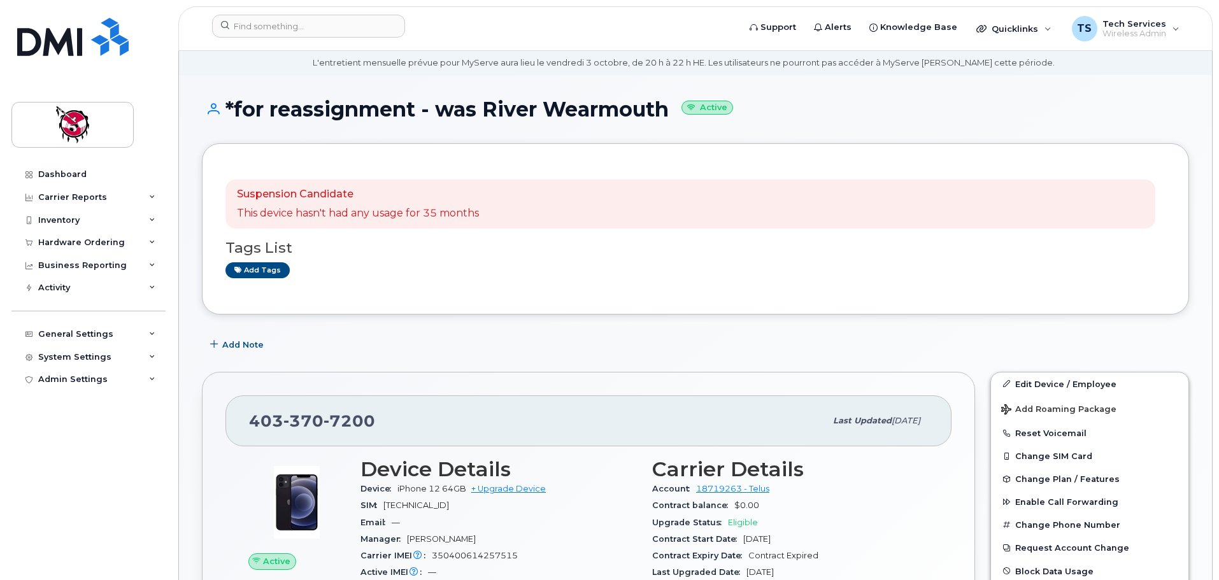
scroll to position [64, 0]
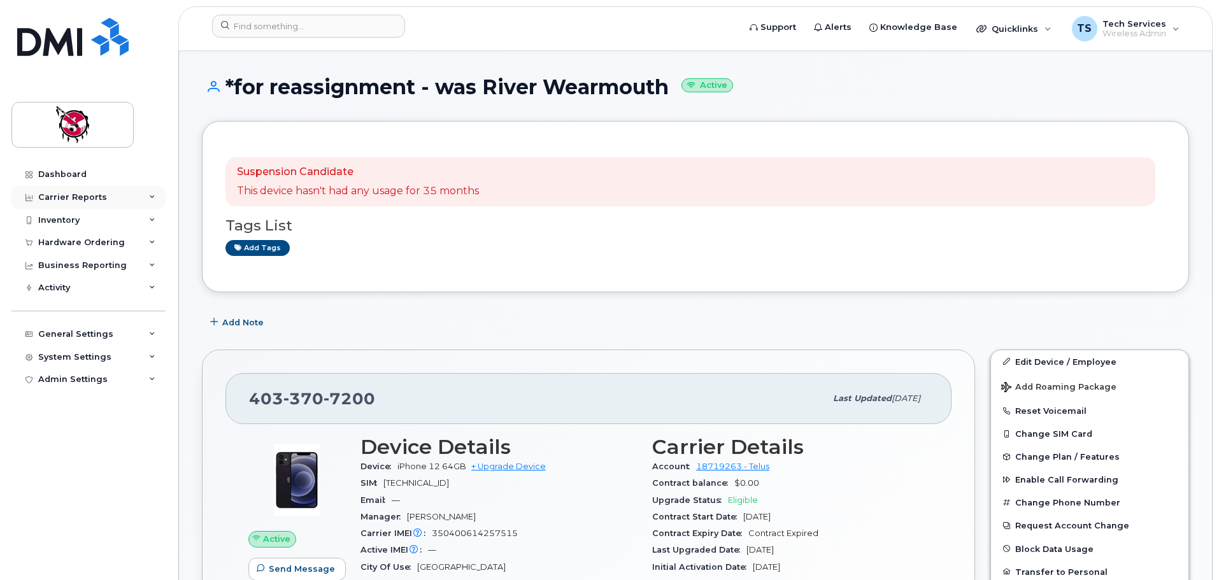
click at [64, 197] on div "Carrier Reports" at bounding box center [72, 197] width 69 height 10
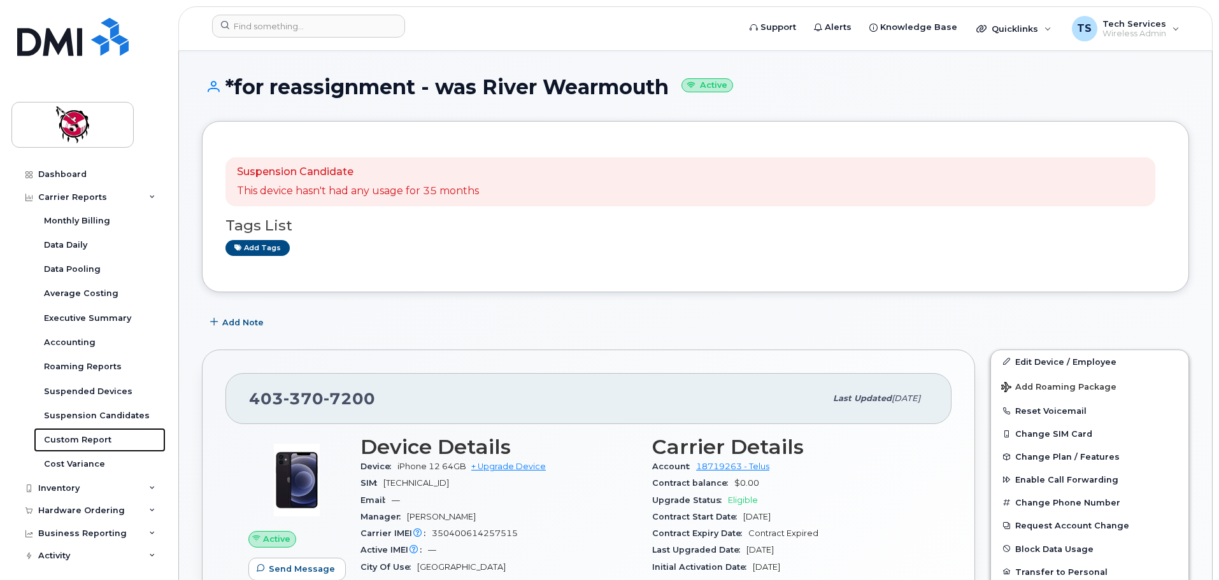
click at [87, 440] on div "Custom Report" at bounding box center [78, 439] width 68 height 11
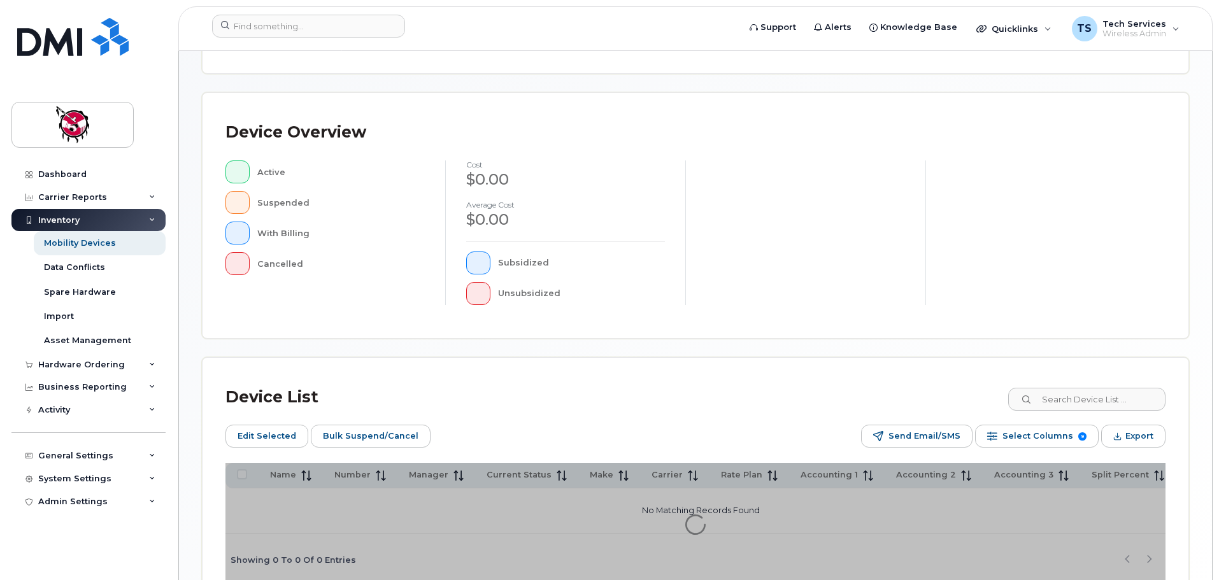
scroll to position [255, 0]
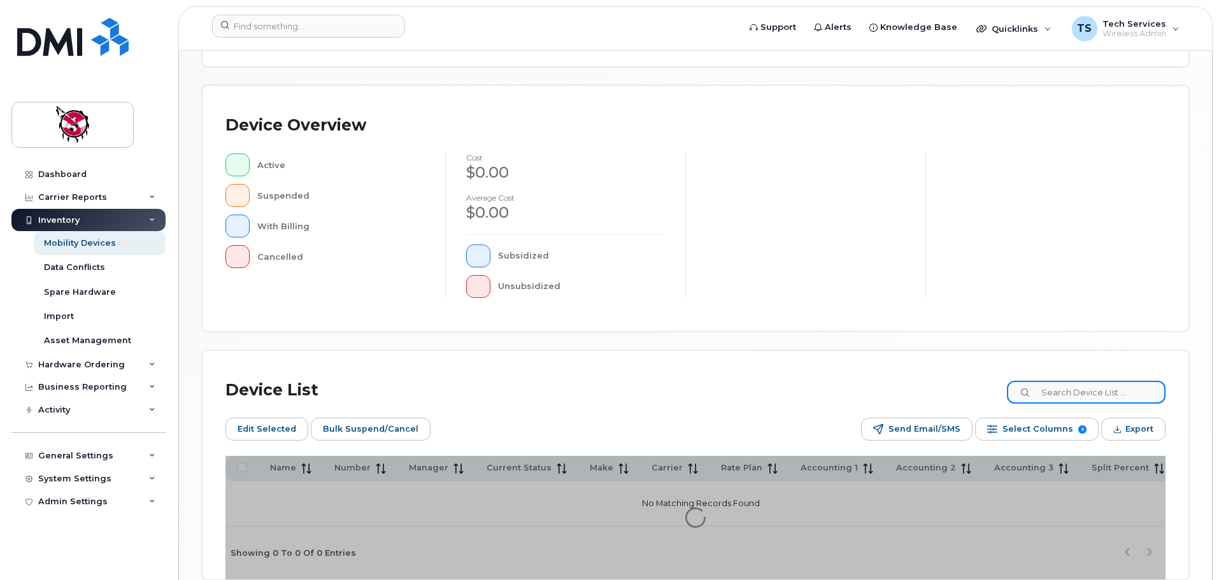
click at [1106, 401] on input at bounding box center [1086, 392] width 159 height 23
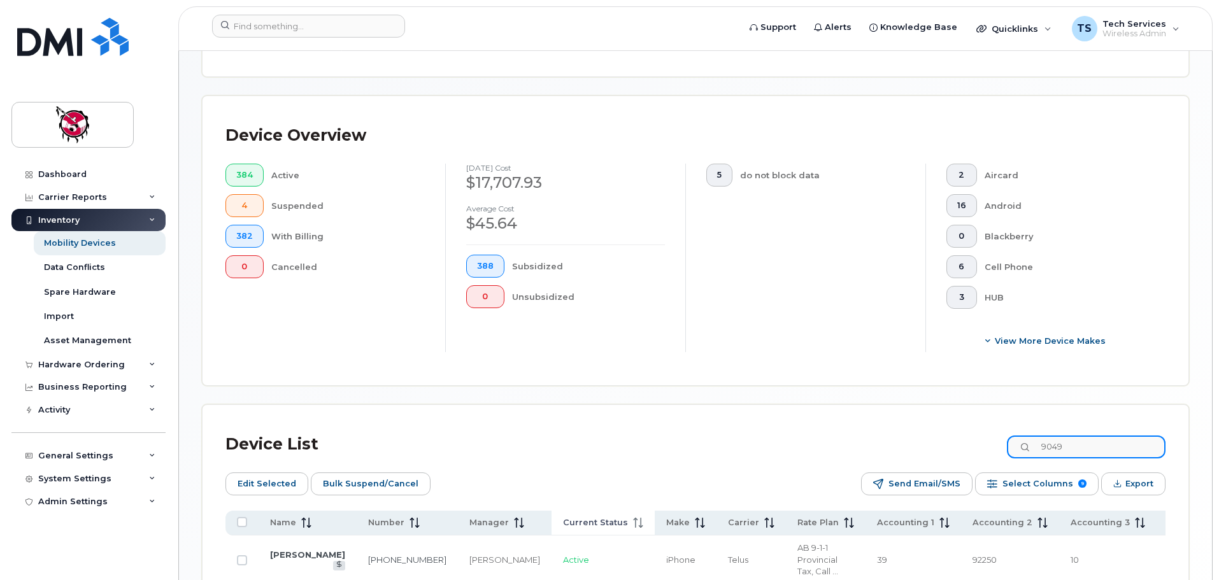
scroll to position [388, 0]
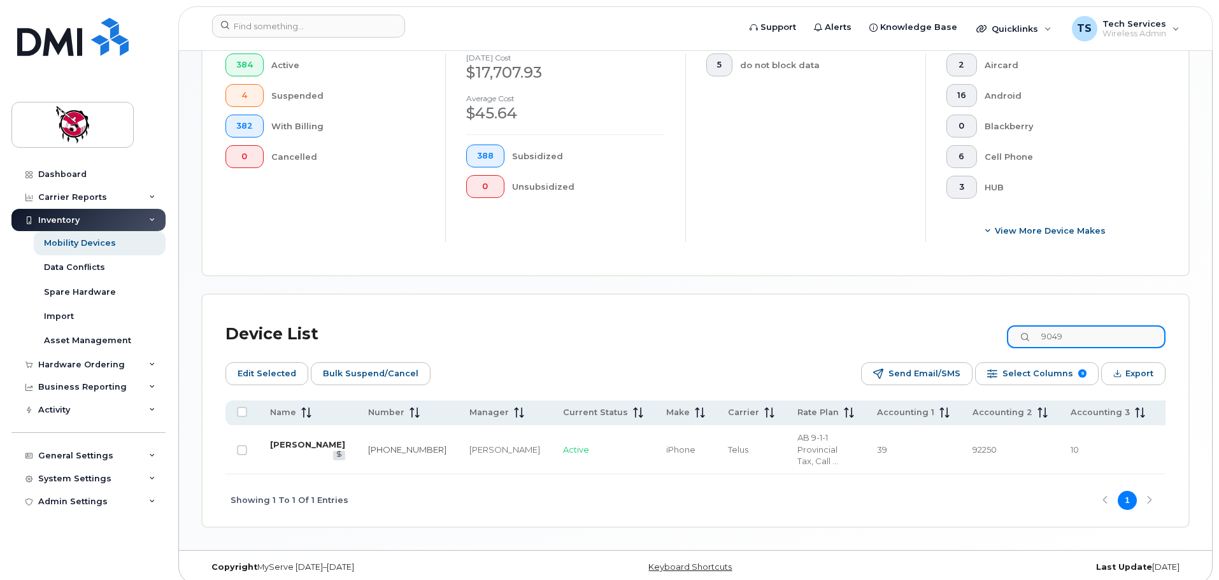
type input "9049"
click at [289, 443] on link "Claudia Berland" at bounding box center [307, 445] width 75 height 10
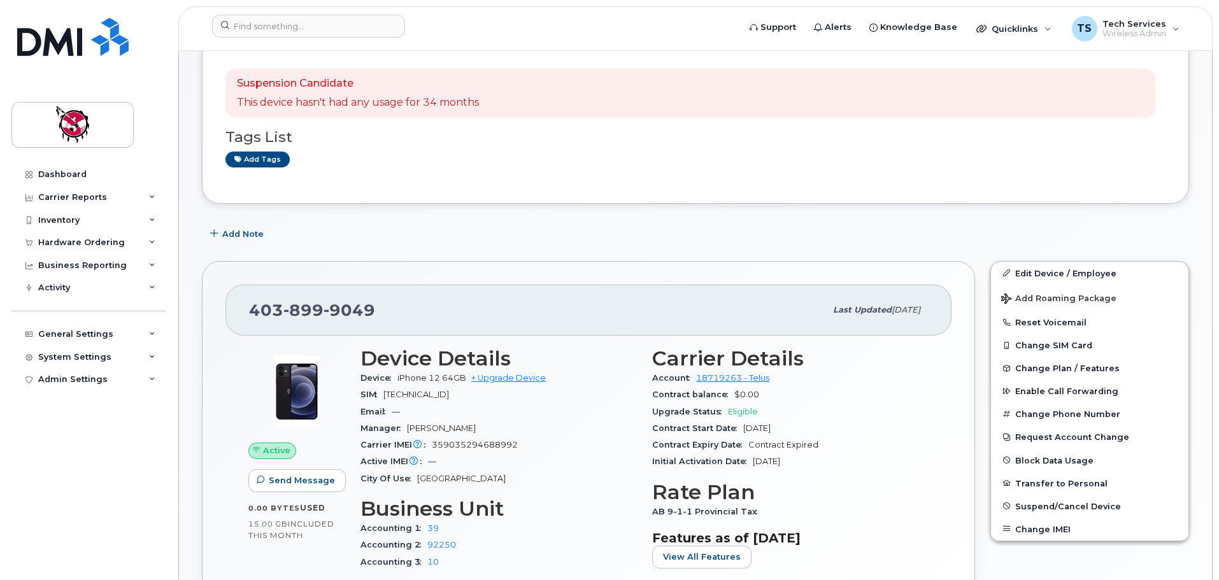
scroll to position [191, 0]
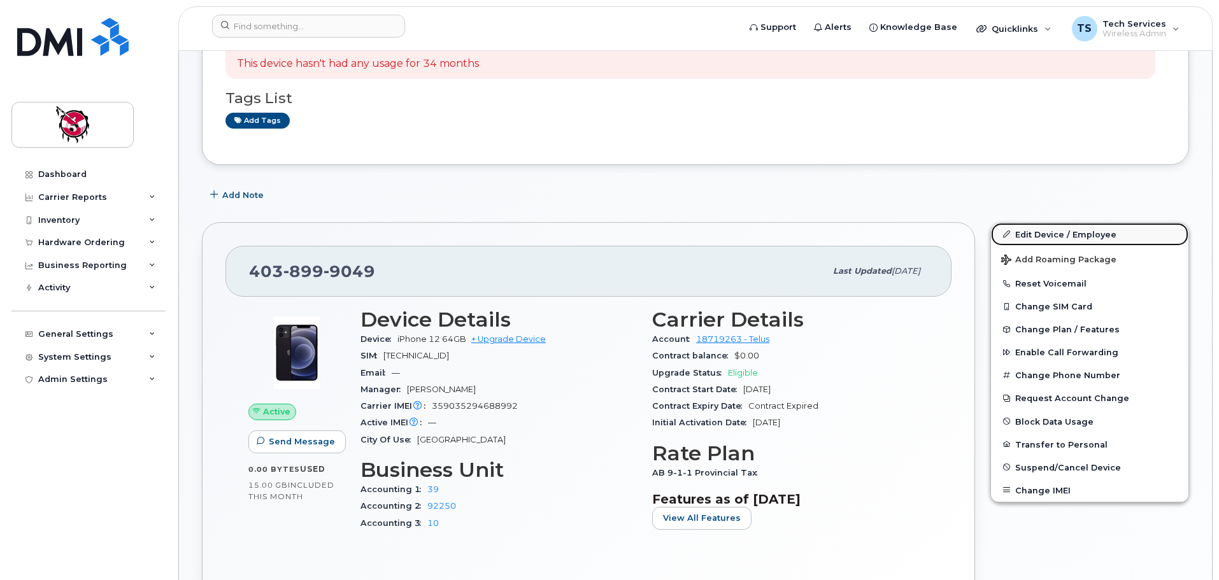
click at [1046, 233] on link "Edit Device / Employee" at bounding box center [1089, 234] width 197 height 23
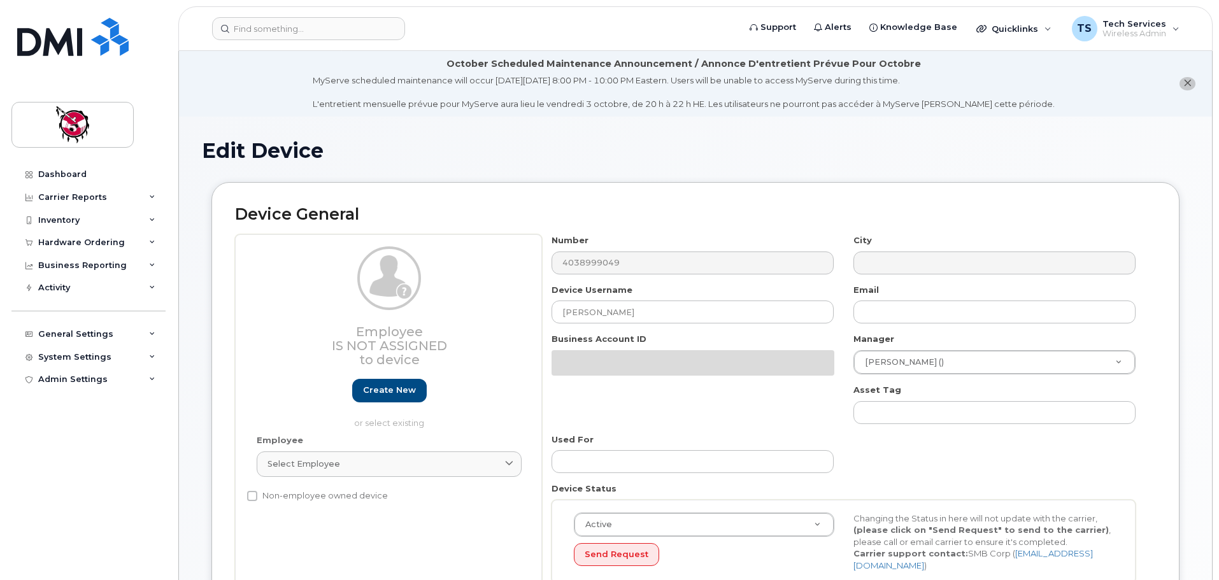
select select "10357"
select select "10349"
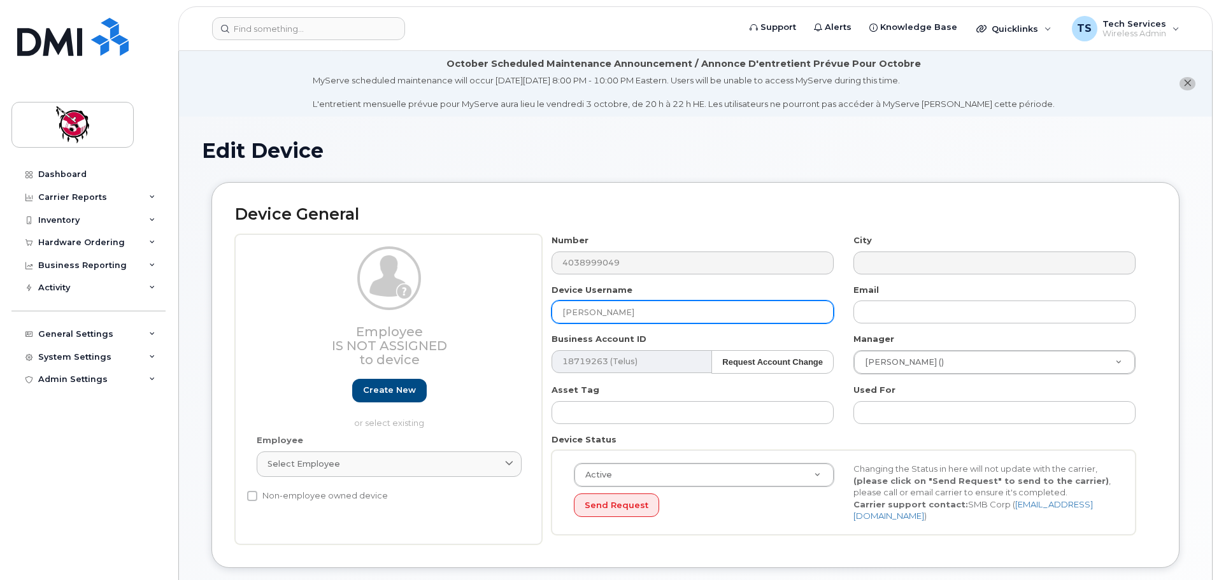
click at [559, 312] on input "[PERSON_NAME]" at bounding box center [693, 312] width 282 height 23
click at [566, 312] on input "to be CancelledClaudia [PERSON_NAME]" at bounding box center [693, 312] width 282 height 23
click at [630, 312] on input "To be CancelledClaudia Berland" at bounding box center [693, 312] width 282 height 23
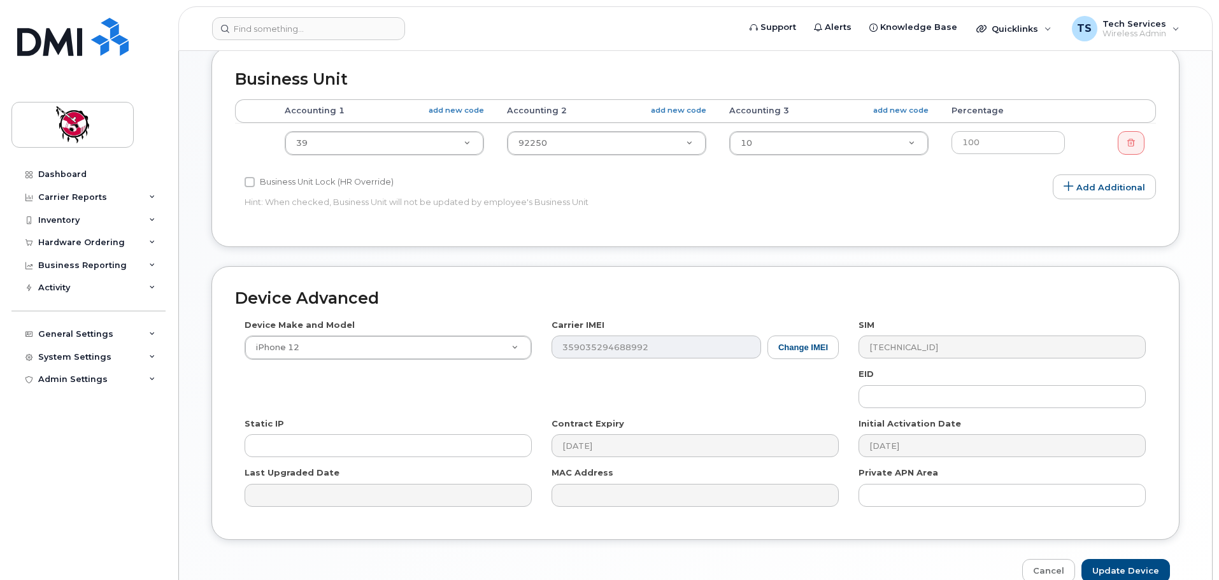
scroll to position [606, 0]
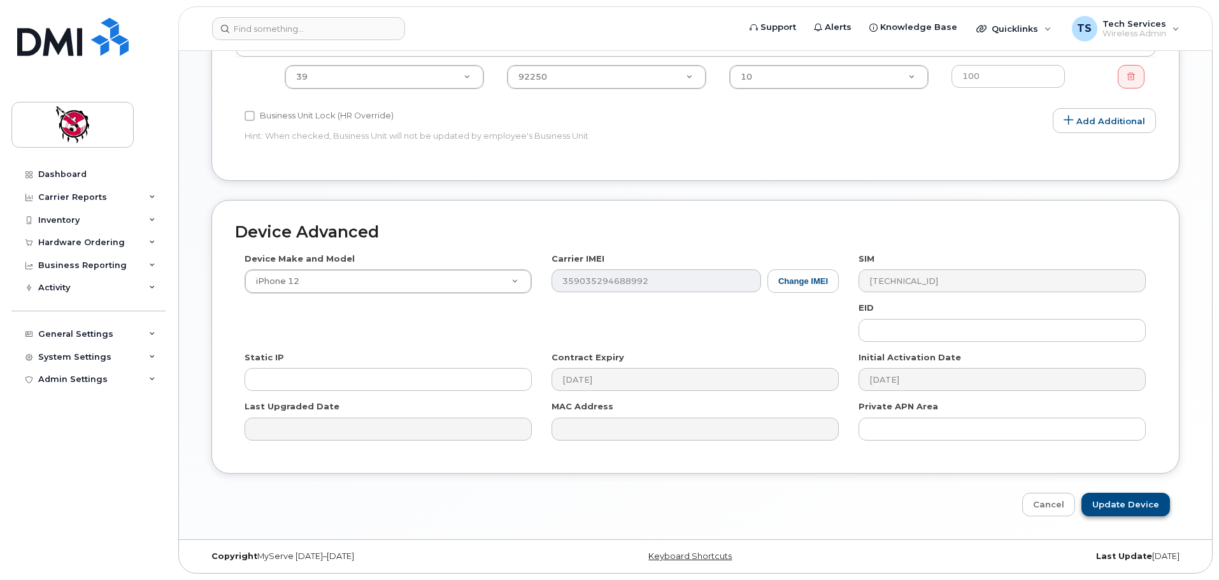
type input "To be Cancelled - was Claudia Berland"
click at [1136, 506] on input "Update Device" at bounding box center [1126, 505] width 89 height 24
type input "Saving..."
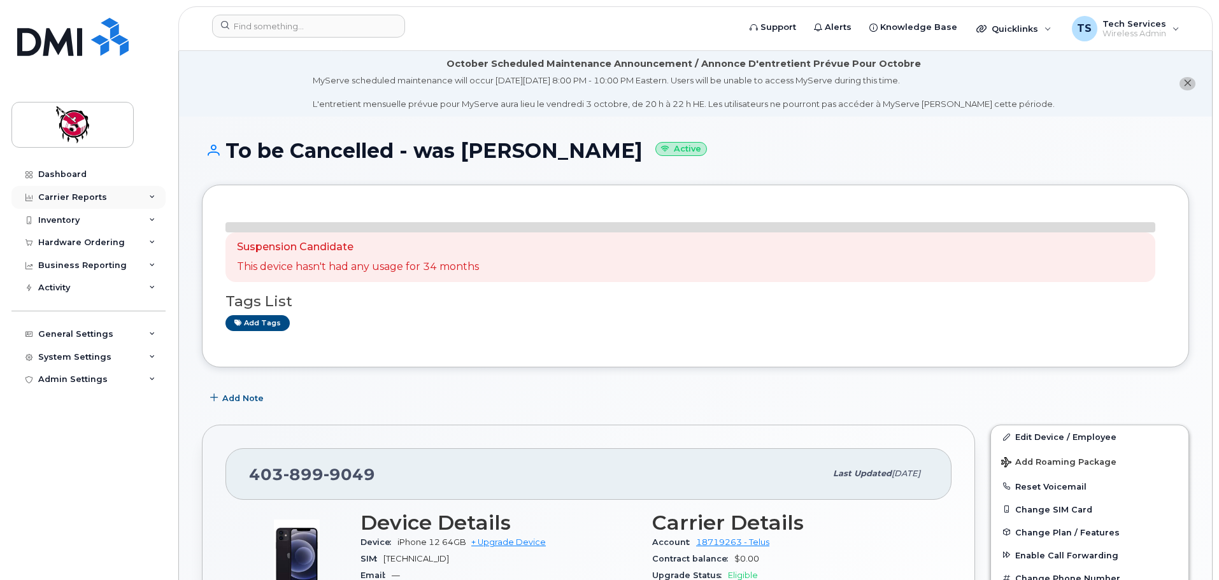
click at [80, 192] on div "Carrier Reports" at bounding box center [72, 197] width 69 height 10
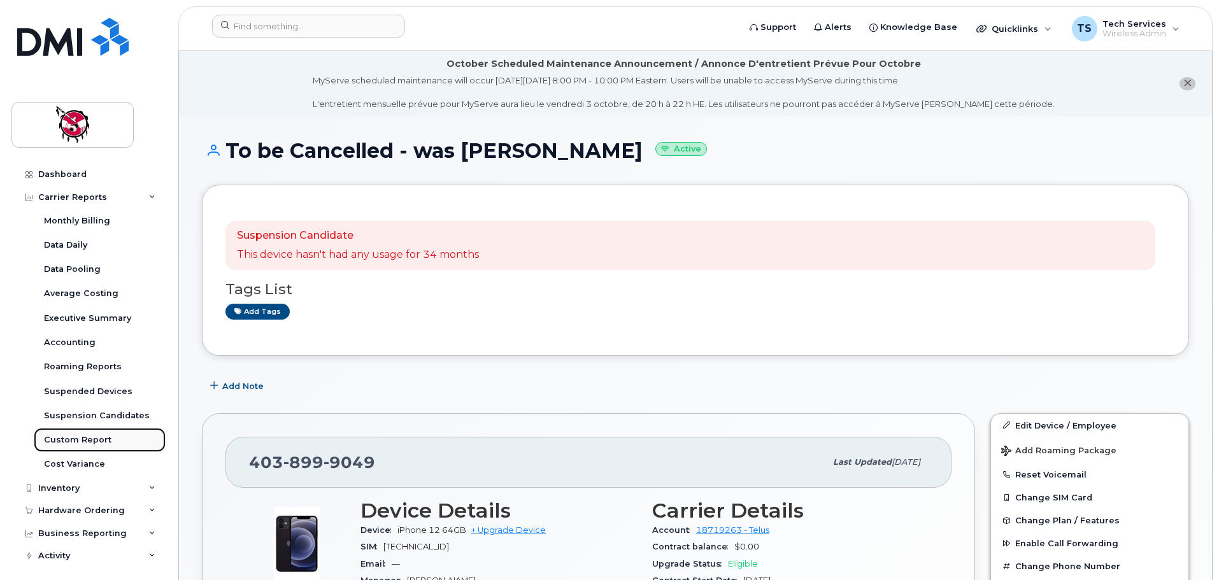
click at [88, 439] on div "Custom Report" at bounding box center [78, 439] width 68 height 11
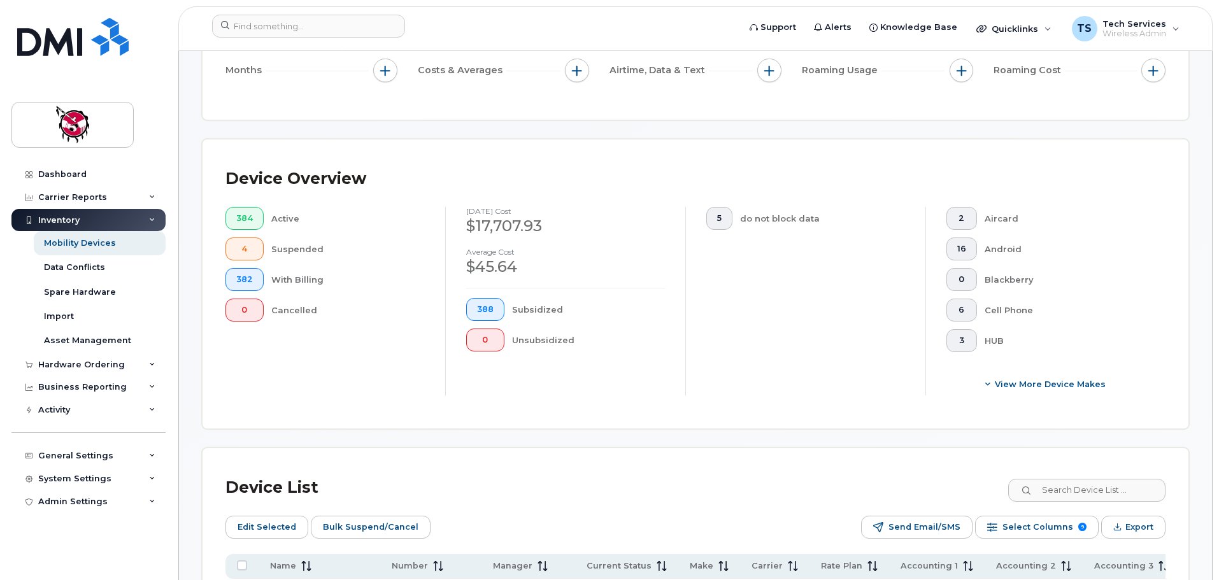
scroll to position [382, 0]
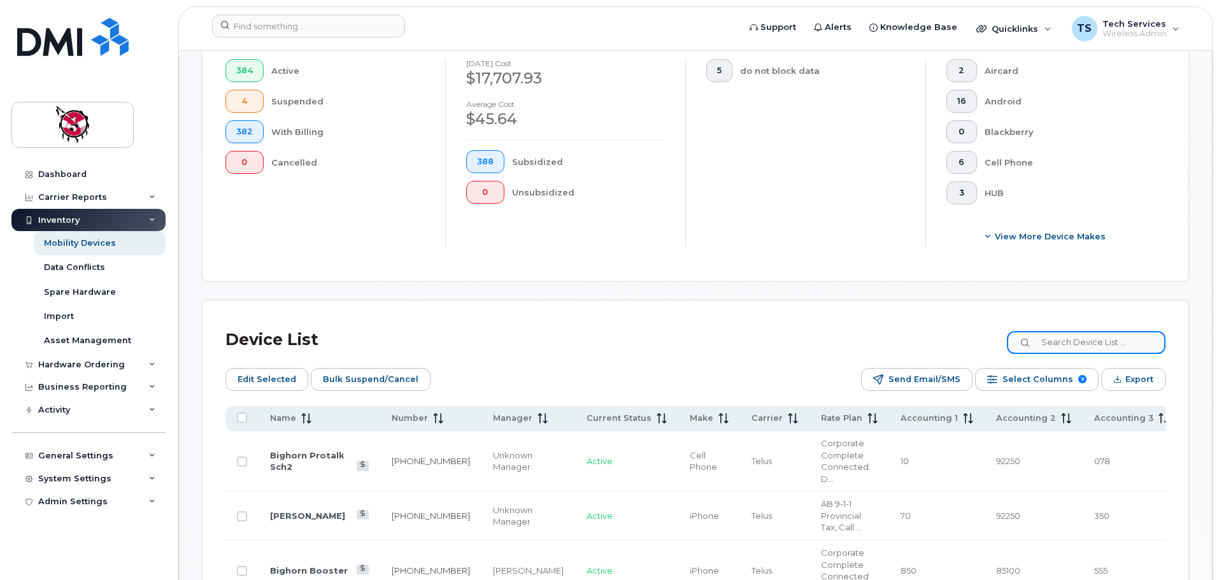
click at [1119, 331] on input at bounding box center [1086, 342] width 159 height 23
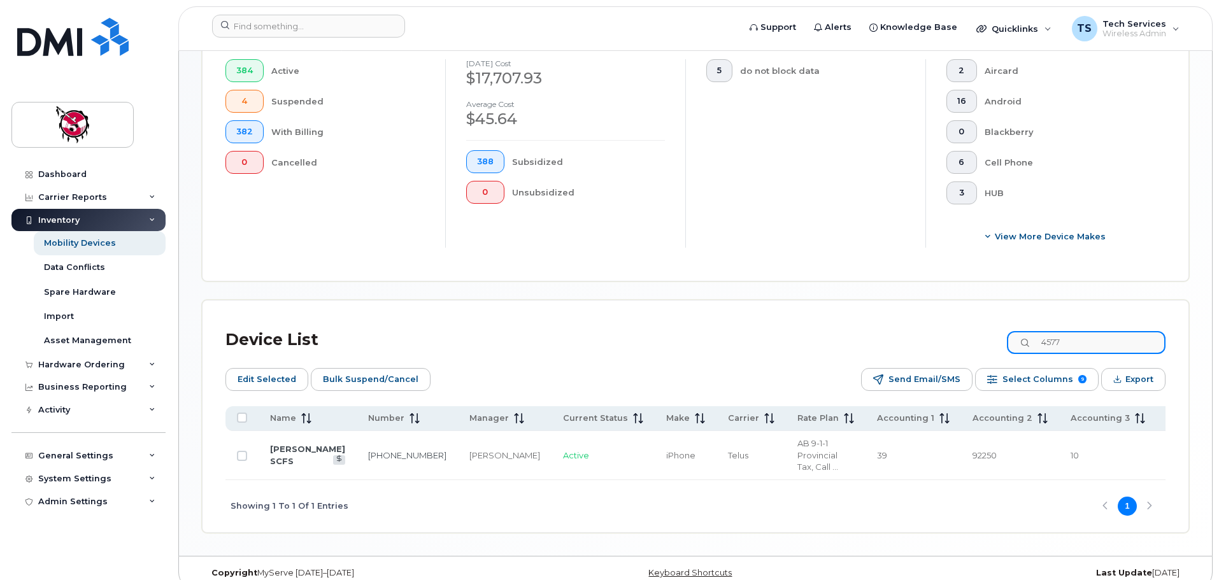
type input "4577"
click at [290, 436] on td "[PERSON_NAME] SCFS" at bounding box center [308, 455] width 98 height 49
click at [298, 444] on link "[PERSON_NAME] SCFS" at bounding box center [307, 455] width 75 height 22
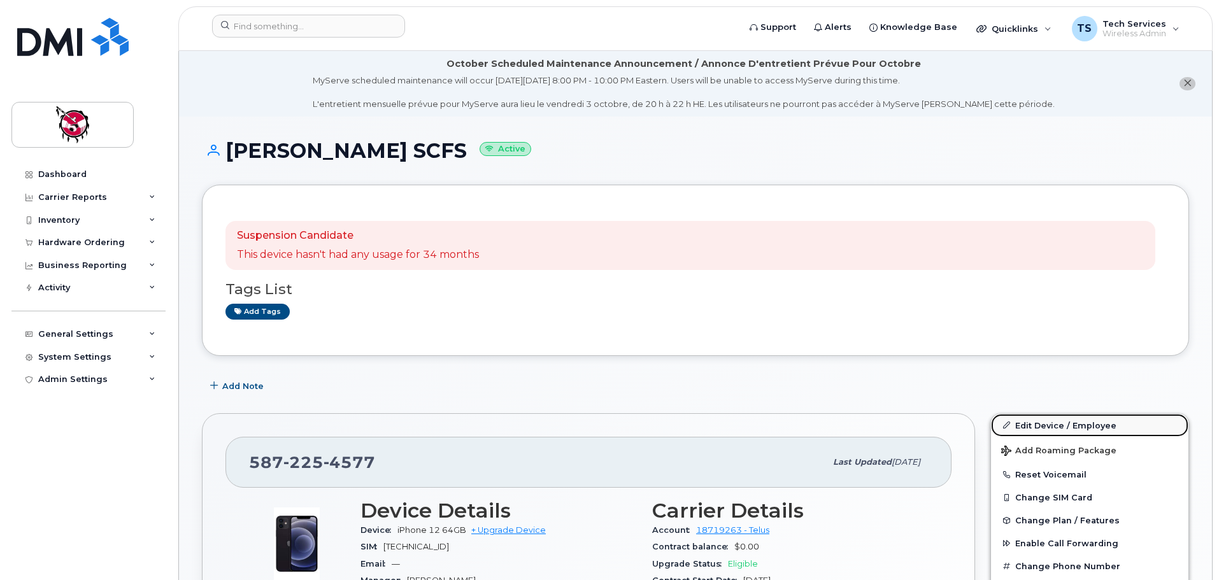
click at [1062, 424] on link "Edit Device / Employee" at bounding box center [1089, 425] width 197 height 23
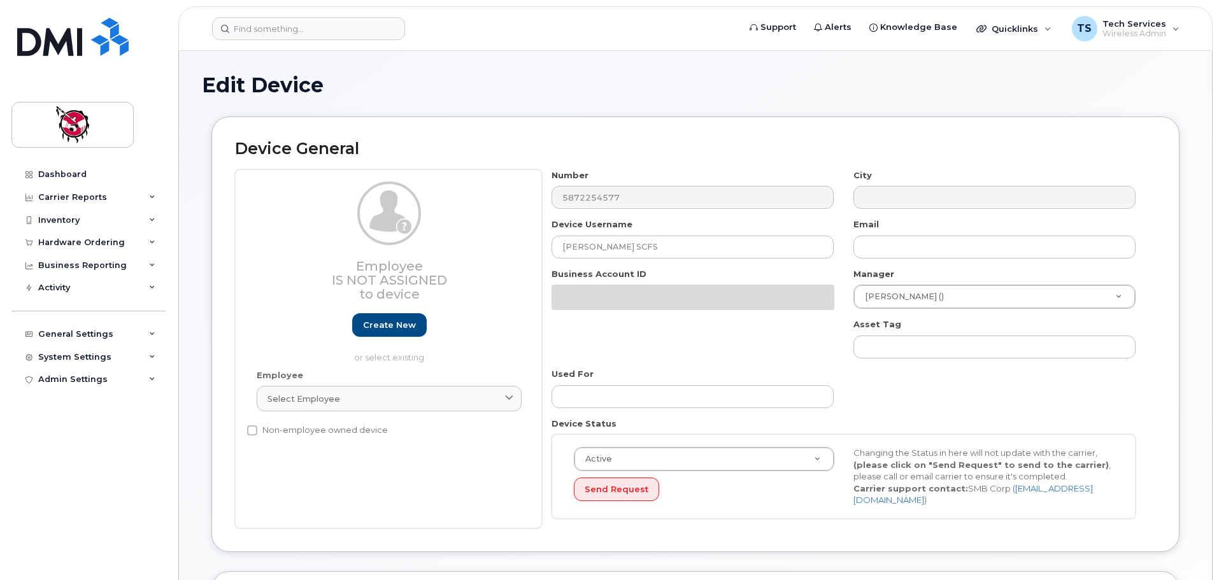
select select "10357"
select select "10349"
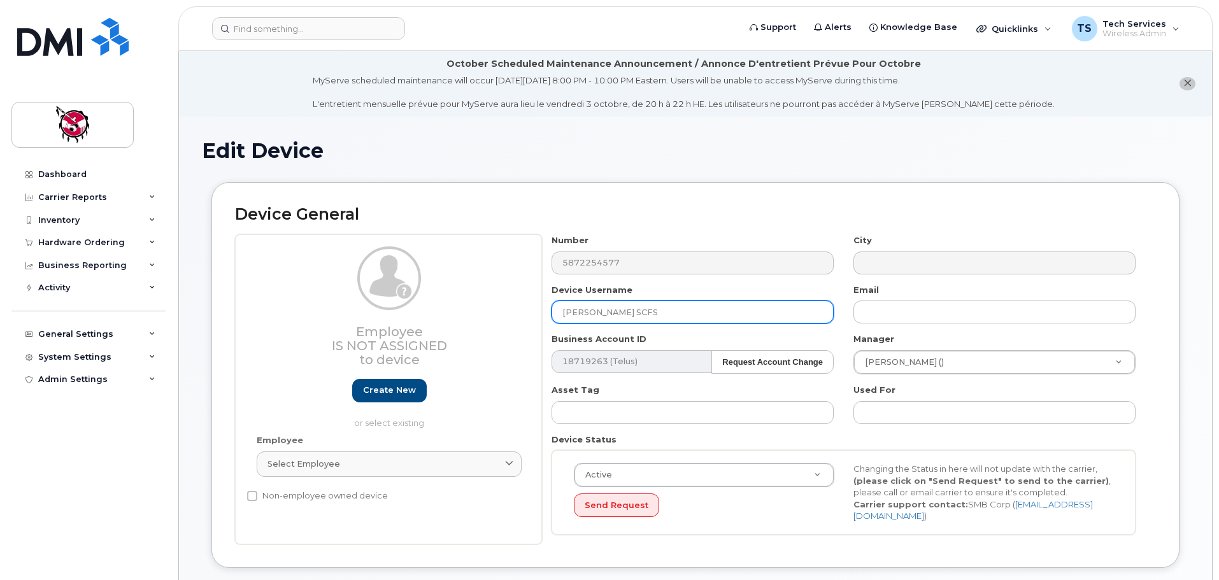
click at [562, 313] on input "[PERSON_NAME] SCFS" at bounding box center [693, 312] width 282 height 23
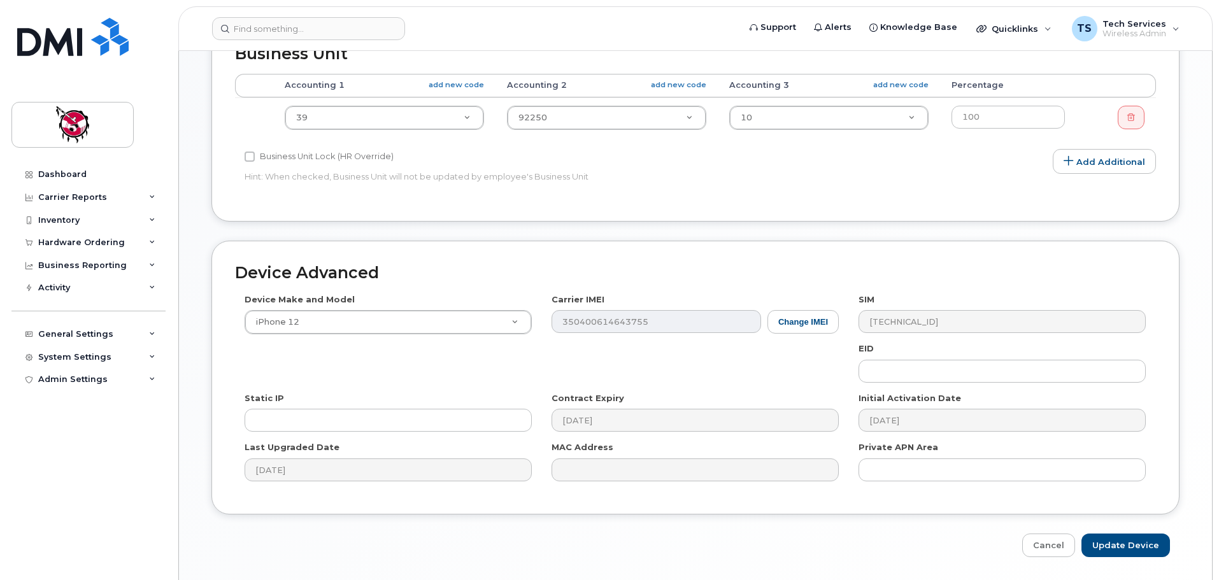
scroll to position [606, 0]
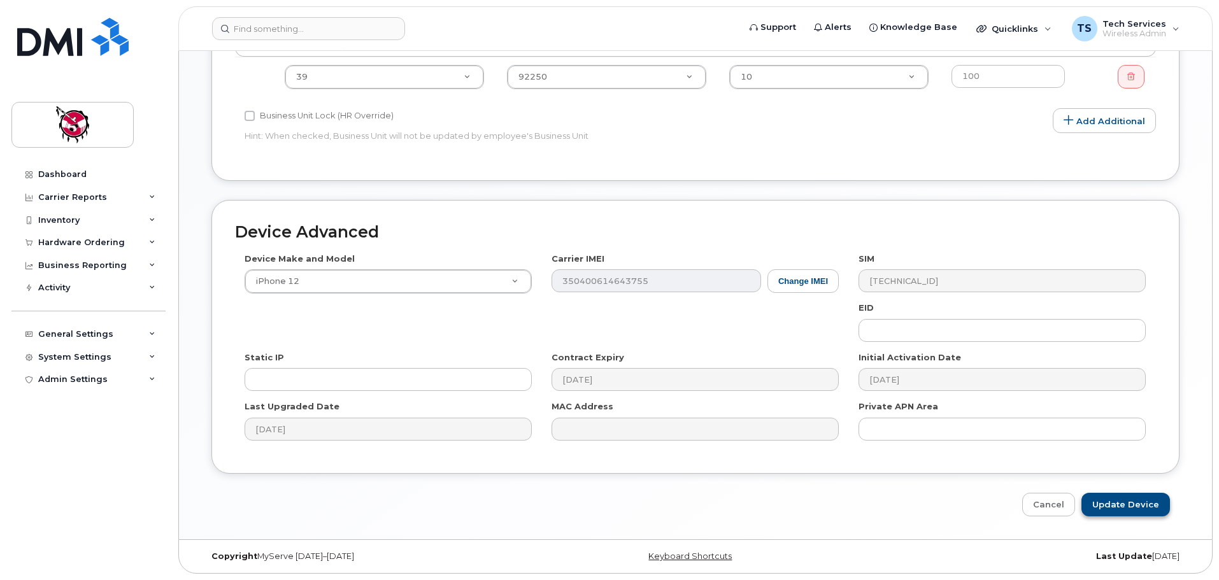
type input "To be Cancelled - [PERSON_NAME] SCFS"
click at [1131, 501] on input "Update Device" at bounding box center [1126, 505] width 89 height 24
type input "Saving..."
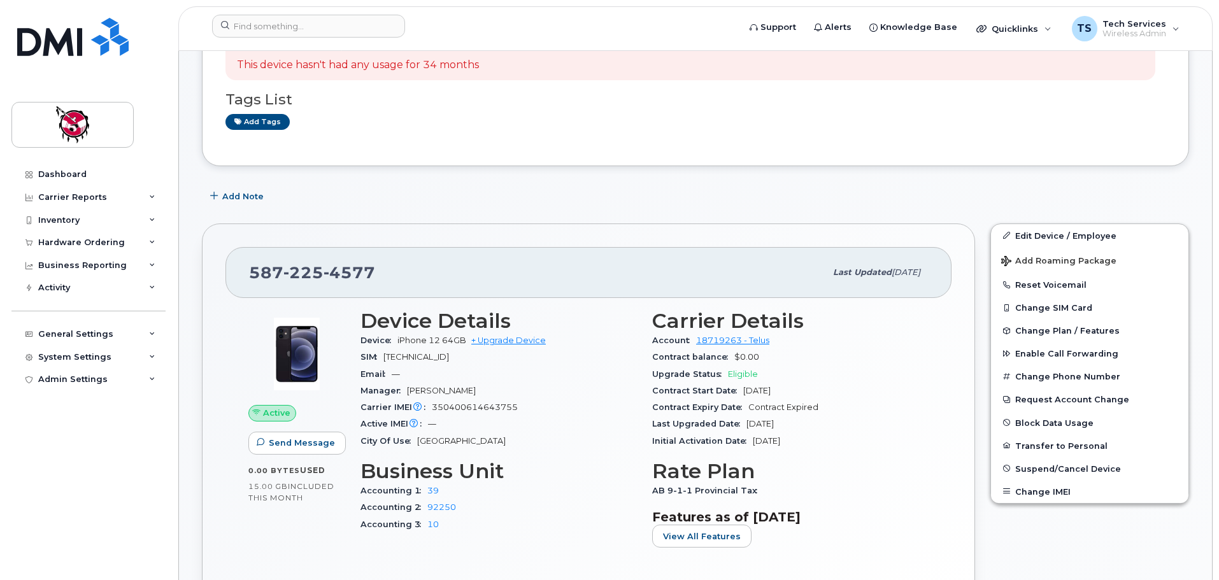
scroll to position [191, 0]
click at [75, 195] on div "Carrier Reports" at bounding box center [72, 197] width 69 height 10
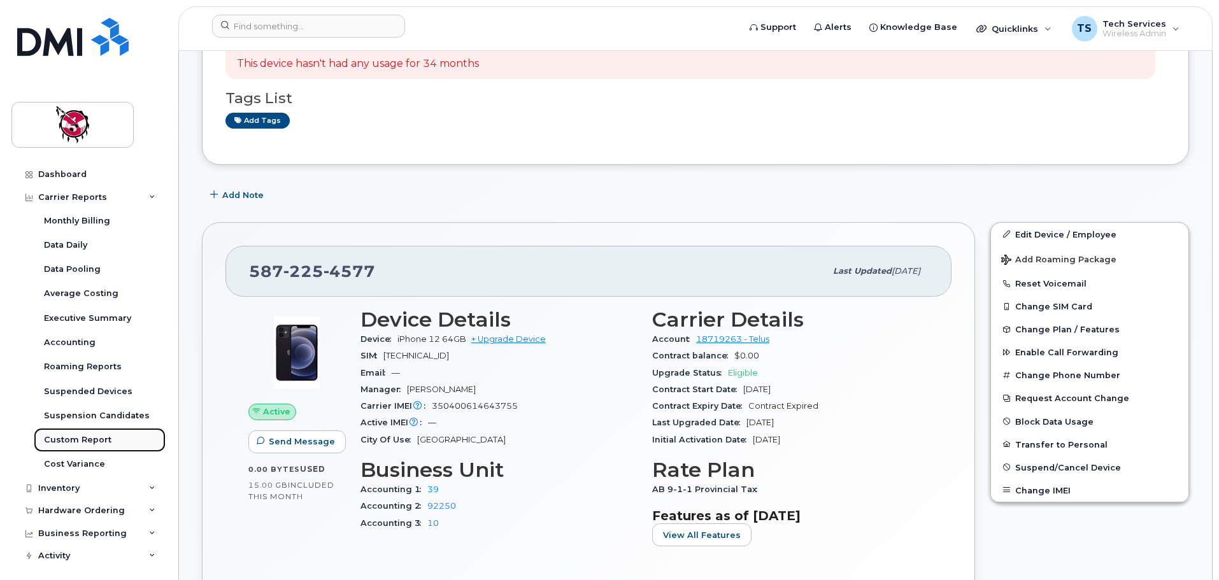
click at [83, 439] on div "Custom Report" at bounding box center [78, 439] width 68 height 11
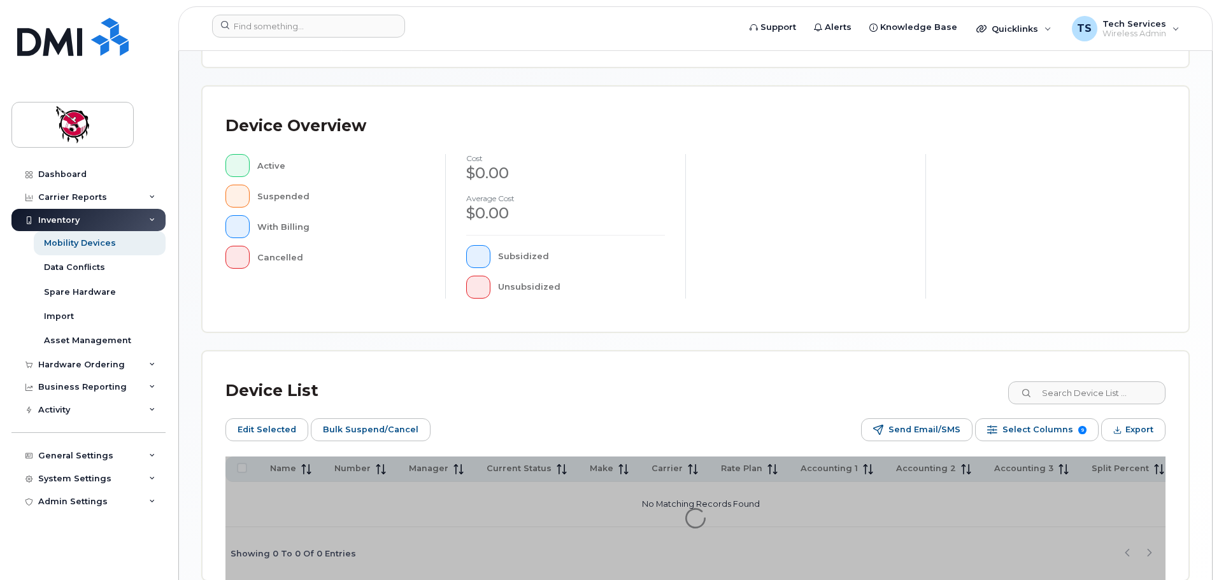
scroll to position [255, 0]
click at [1093, 389] on input at bounding box center [1086, 392] width 159 height 23
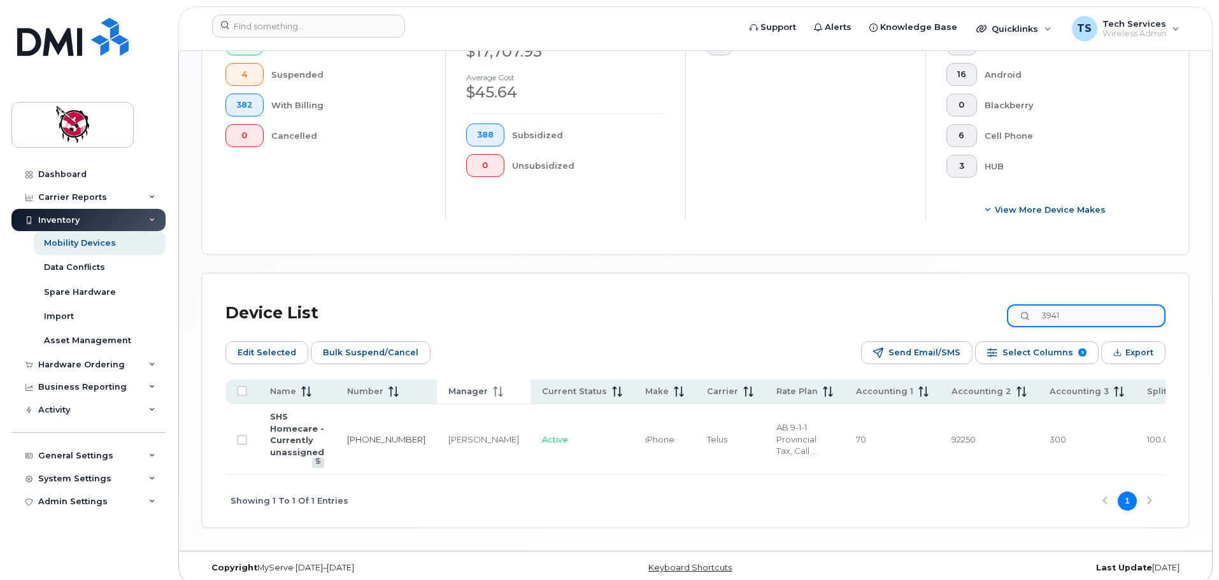
scroll to position [410, 0]
type input "3941"
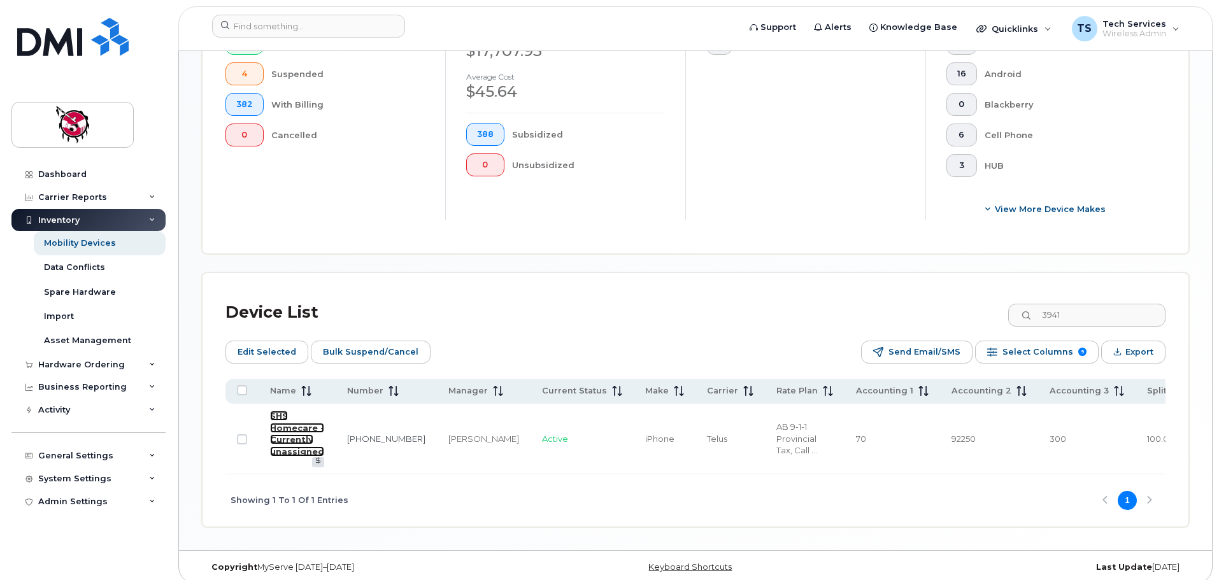
click at [294, 427] on link "SHS Homecare - Currently unassigned" at bounding box center [297, 434] width 54 height 46
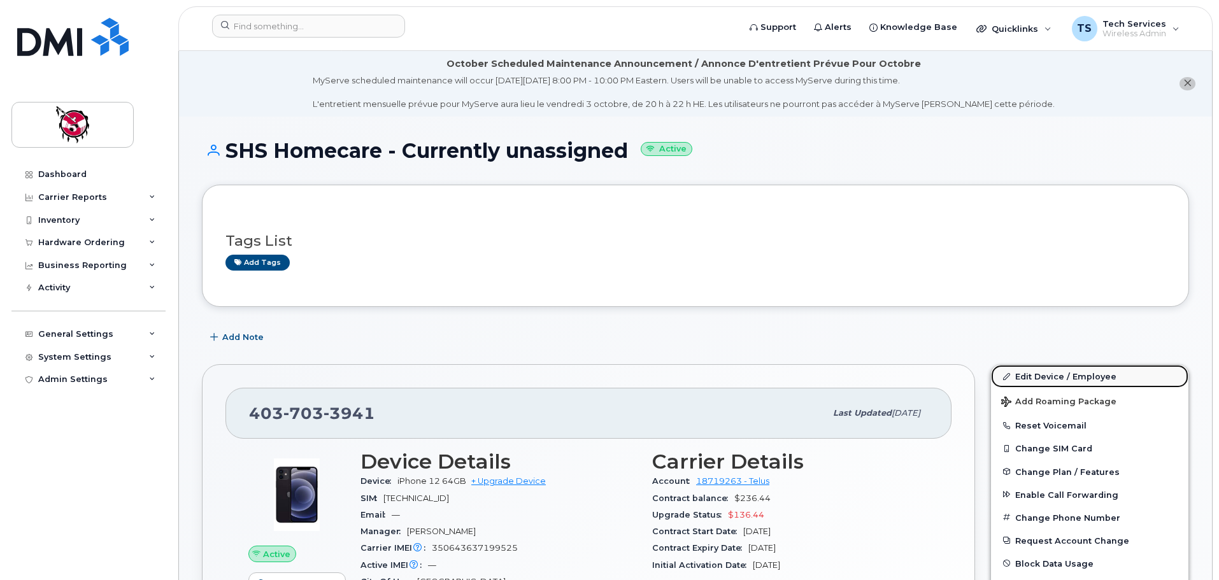
click at [1064, 373] on link "Edit Device / Employee" at bounding box center [1089, 376] width 197 height 23
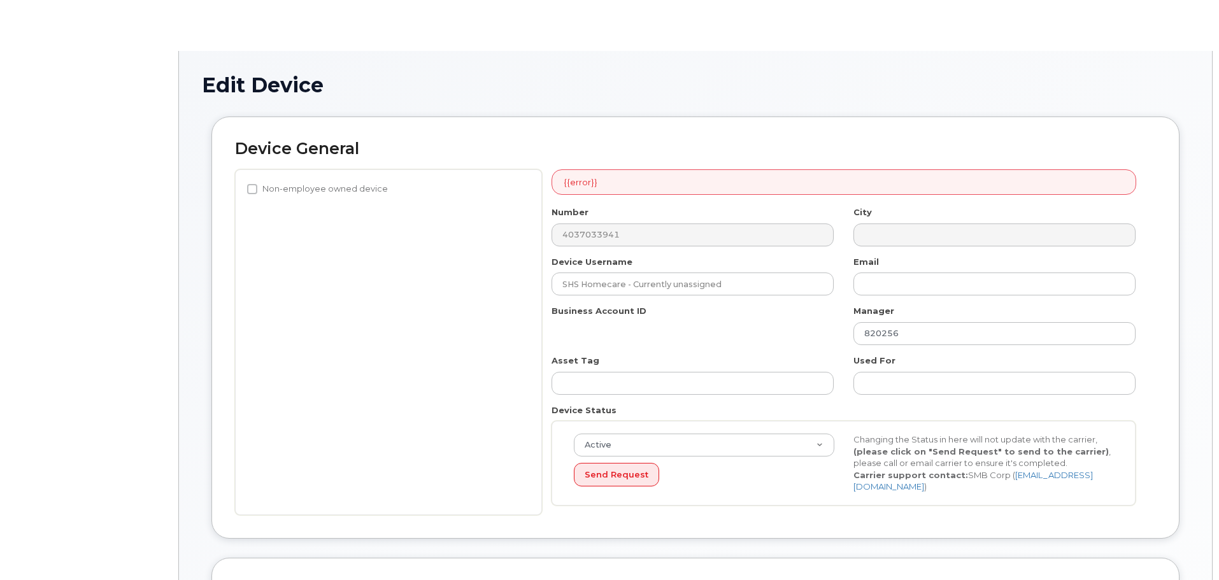
select select "10361"
select select "10349"
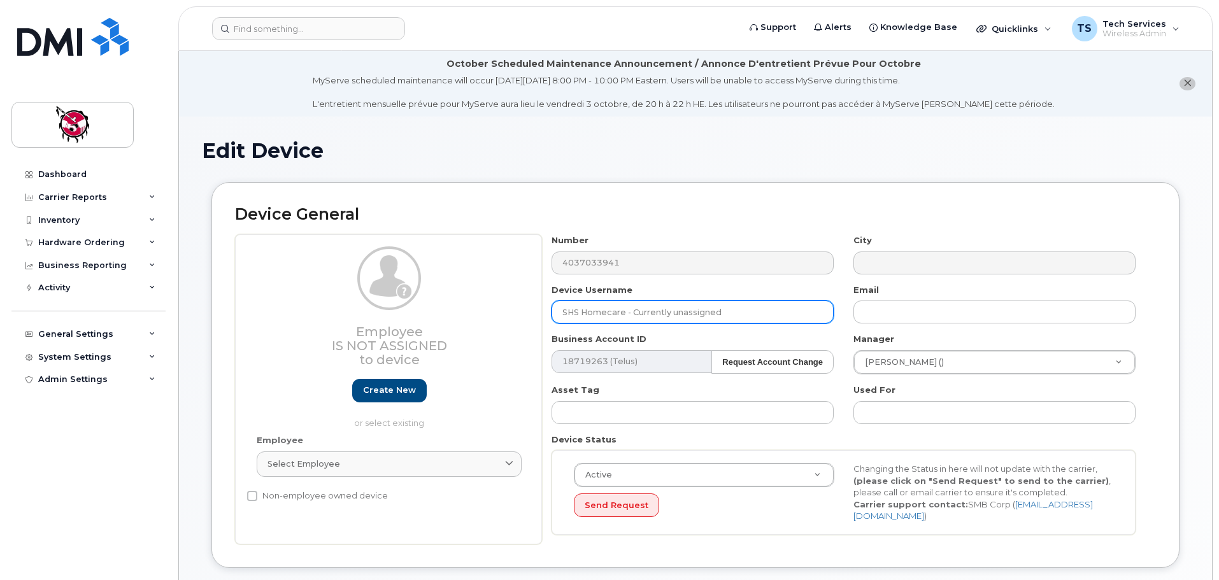
drag, startPoint x: 736, startPoint y: 310, endPoint x: 633, endPoint y: 309, distance: 103.2
click at [633, 309] on input "SHS Homecare - Currently unassigned" at bounding box center [693, 312] width 282 height 23
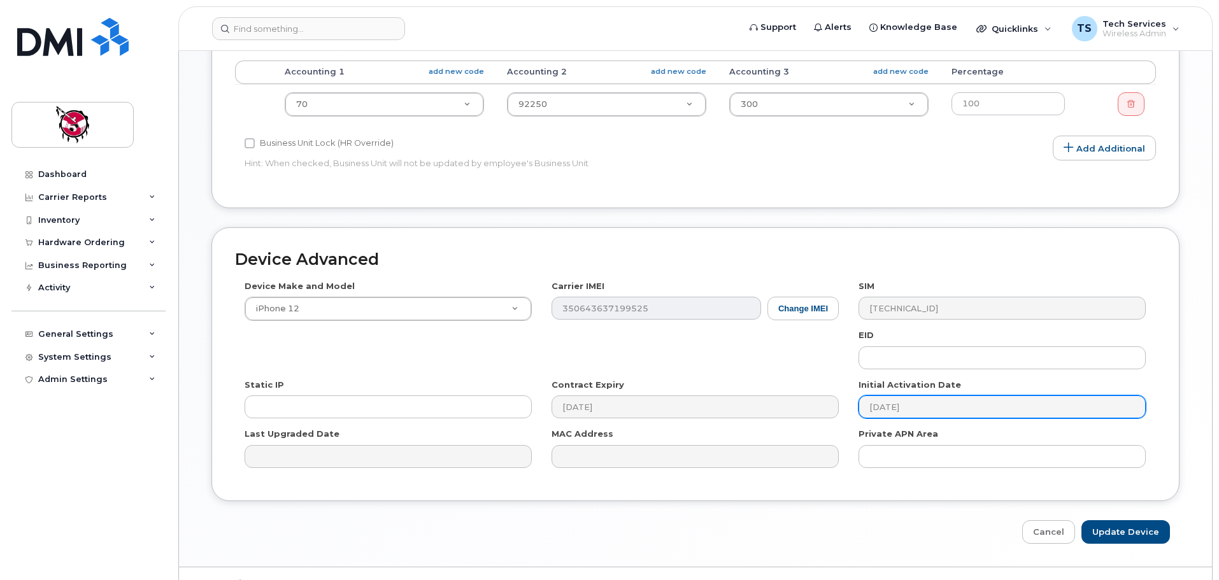
scroll to position [606, 0]
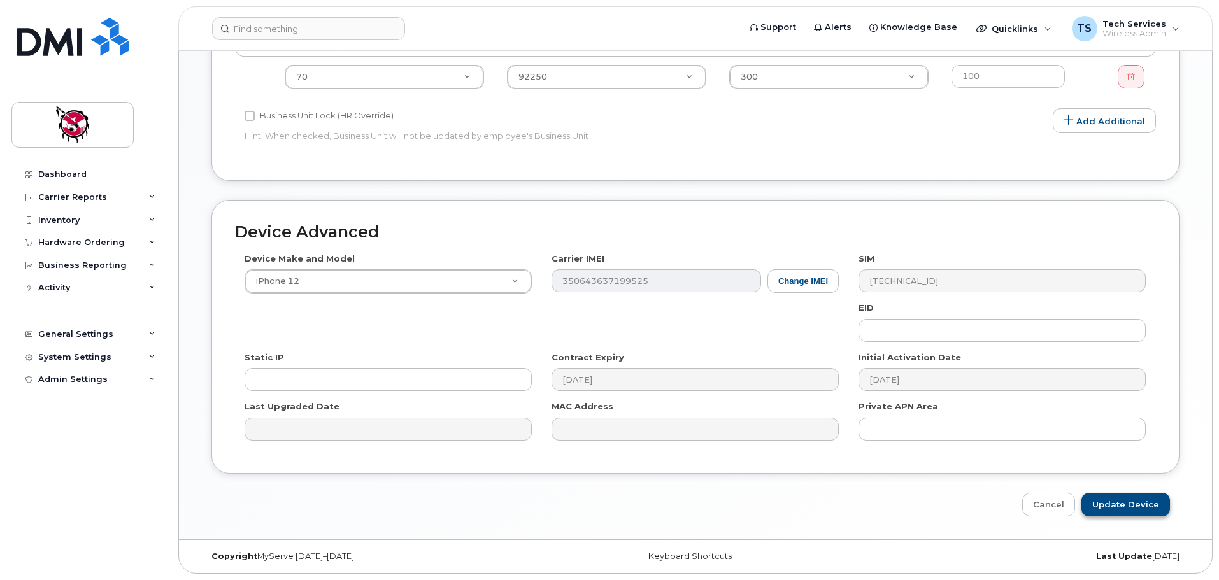
type input "SHS Homecare - [PERSON_NAME] Ear"
click at [1136, 503] on input "Update Device" at bounding box center [1126, 505] width 89 height 24
type input "Saving..."
